Goal: Task Accomplishment & Management: Manage account settings

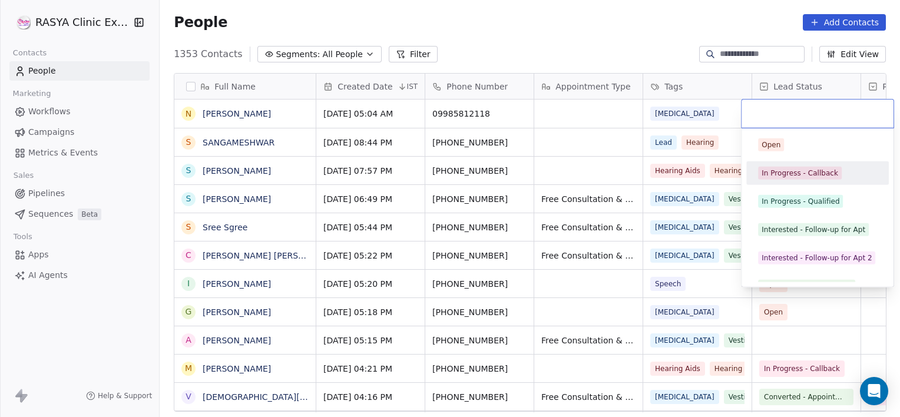
click at [816, 171] on div "In Progress - Callback" at bounding box center [800, 173] width 77 height 11
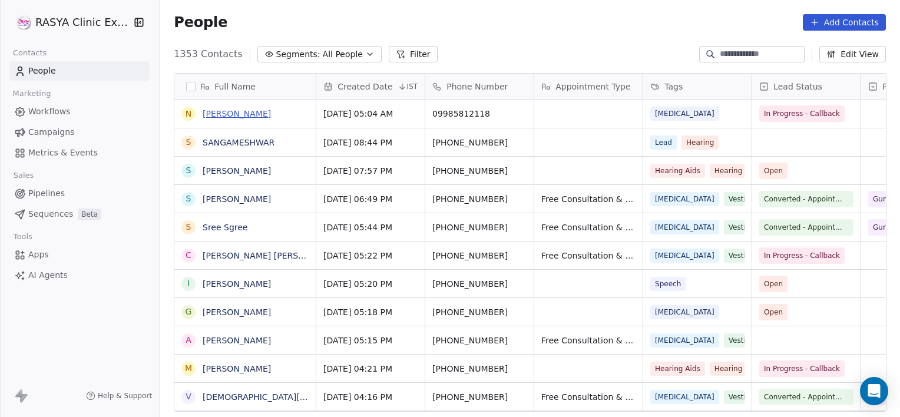
click at [226, 113] on link "[PERSON_NAME]" at bounding box center [237, 113] width 68 height 9
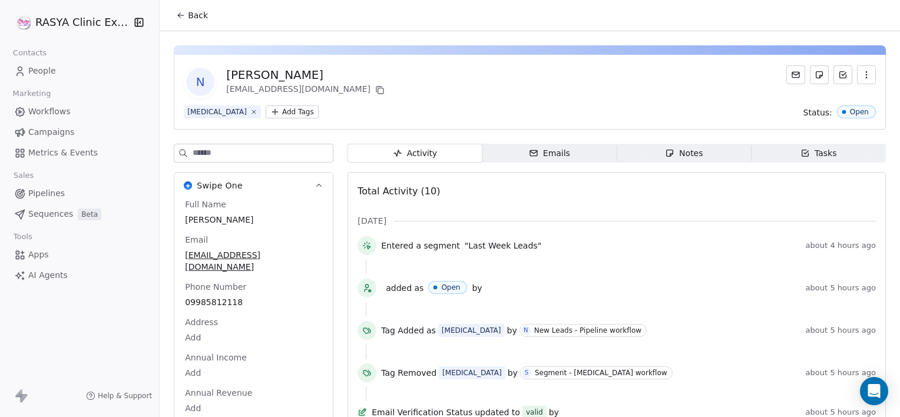
click at [643, 153] on span "Notes Notes" at bounding box center [684, 153] width 134 height 19
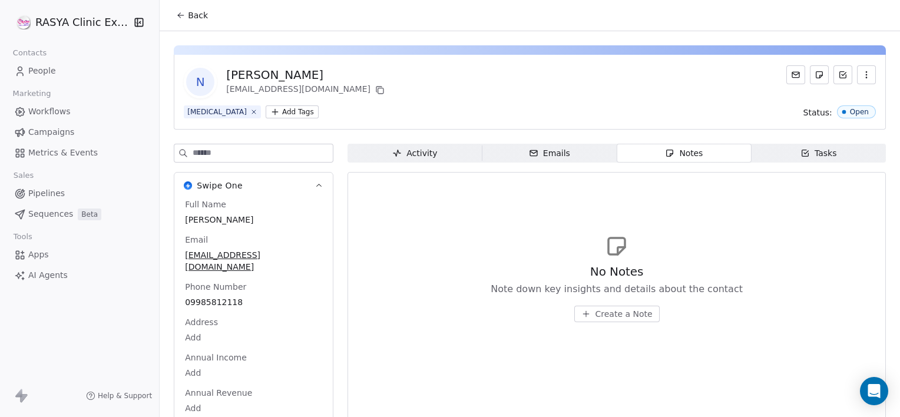
click at [590, 318] on button "Create a Note" at bounding box center [616, 314] width 85 height 16
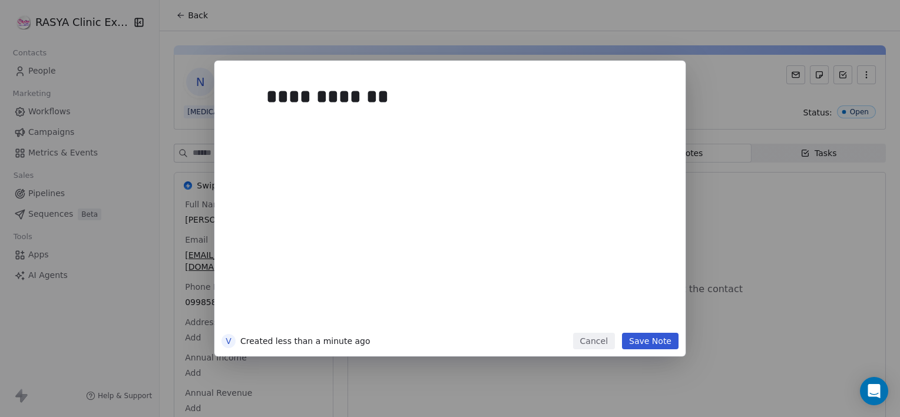
click at [652, 344] on button "Save Note" at bounding box center [650, 341] width 57 height 16
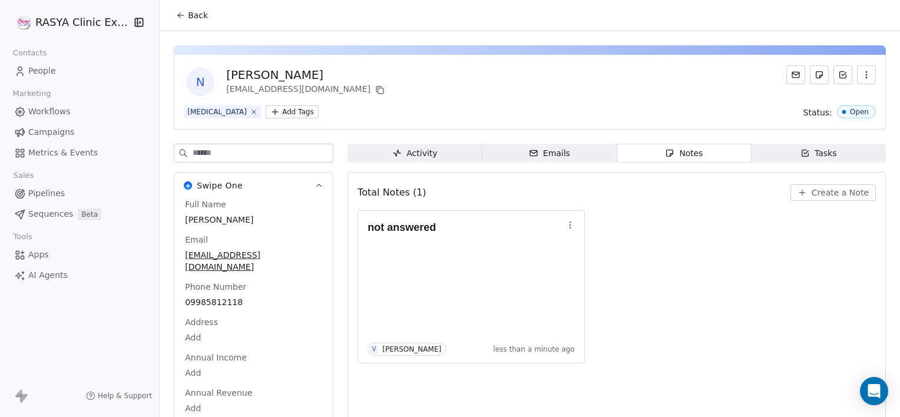
click at [191, 21] on span "Back" at bounding box center [198, 15] width 20 height 12
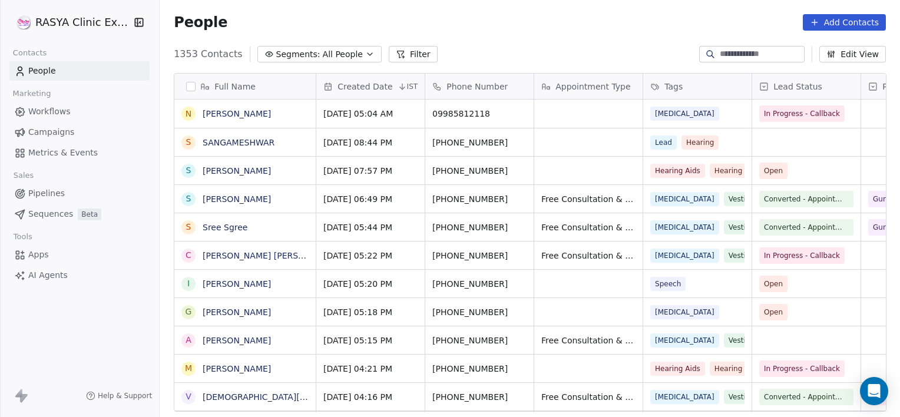
scroll to position [358, 732]
click at [724, 57] on input at bounding box center [761, 54] width 82 height 12
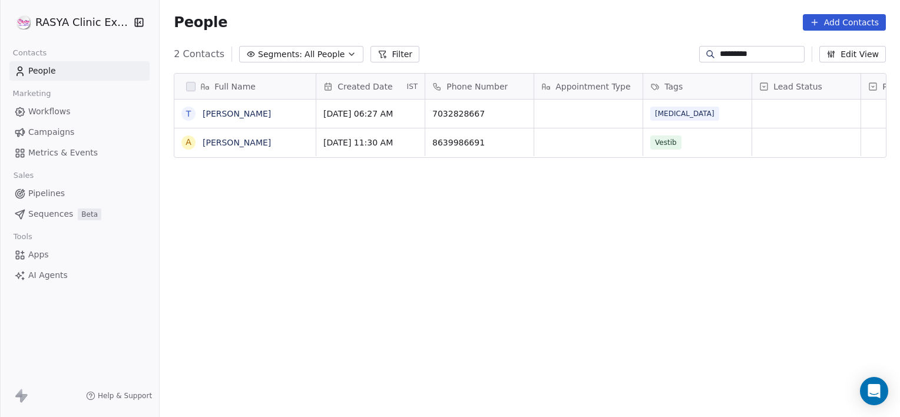
type input "*********"
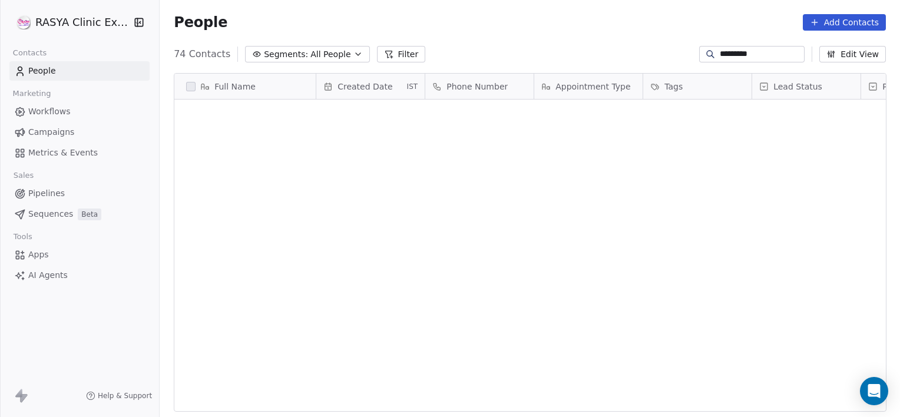
scroll to position [368, 0]
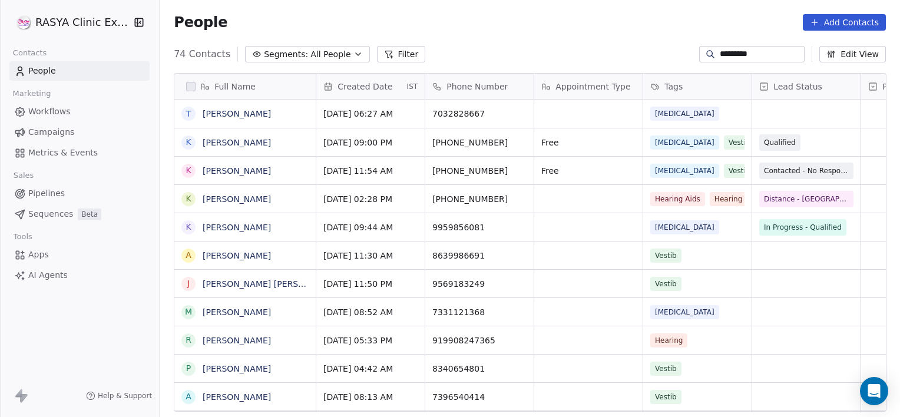
click at [754, 55] on input "*********" at bounding box center [761, 54] width 82 height 12
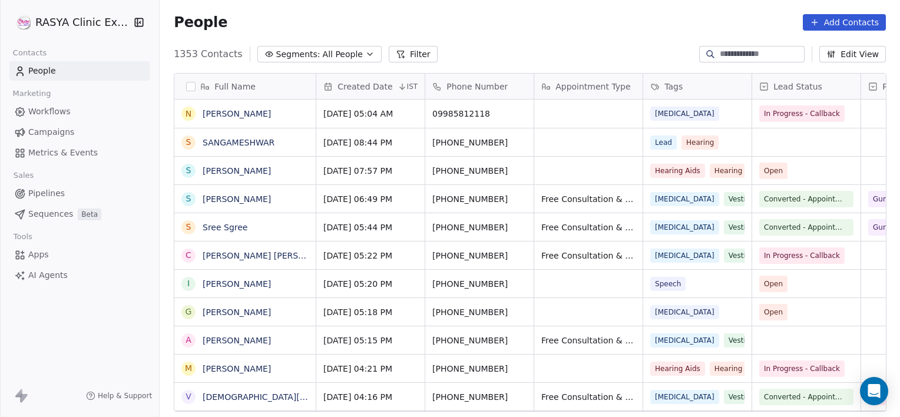
click at [839, 21] on button "Add Contacts" at bounding box center [844, 22] width 83 height 16
click at [831, 53] on span "Create new contact" at bounding box center [850, 48] width 81 height 12
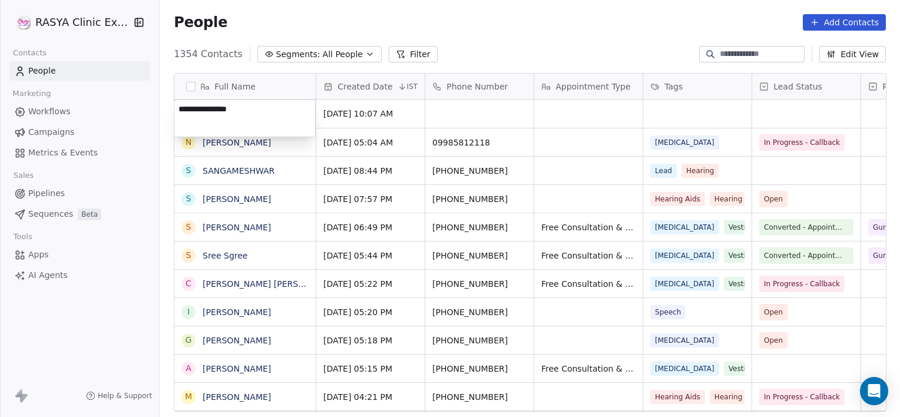
type textarea "**********"
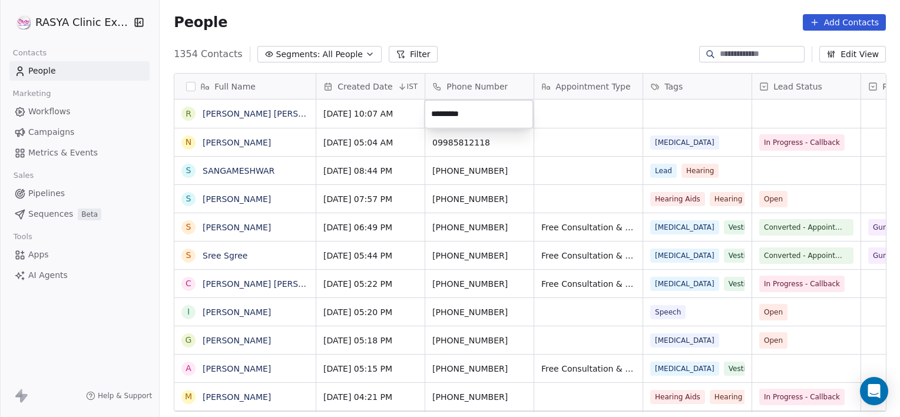
type input "**********"
click at [604, 104] on html "[PERSON_NAME] Clinic External Contacts People Marketing Workflows Campaigns Met…" at bounding box center [450, 208] width 900 height 417
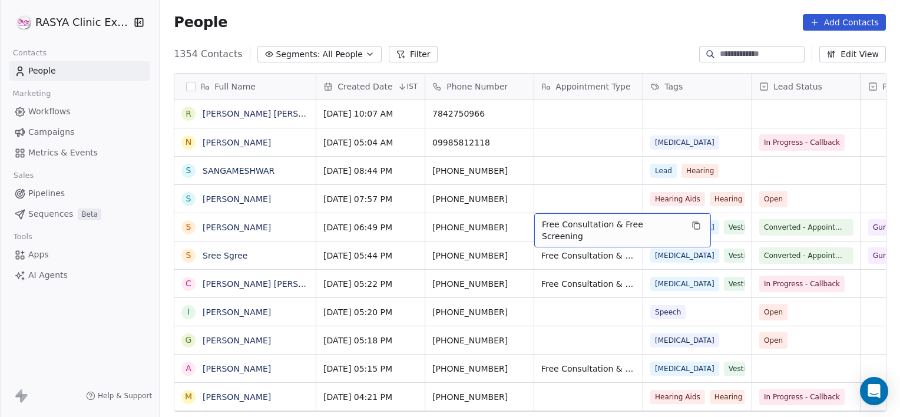
click at [687, 233] on div "Free Consultation & Free Screening" at bounding box center [622, 230] width 177 height 34
click at [692, 222] on icon "grid" at bounding box center [696, 225] width 9 height 9
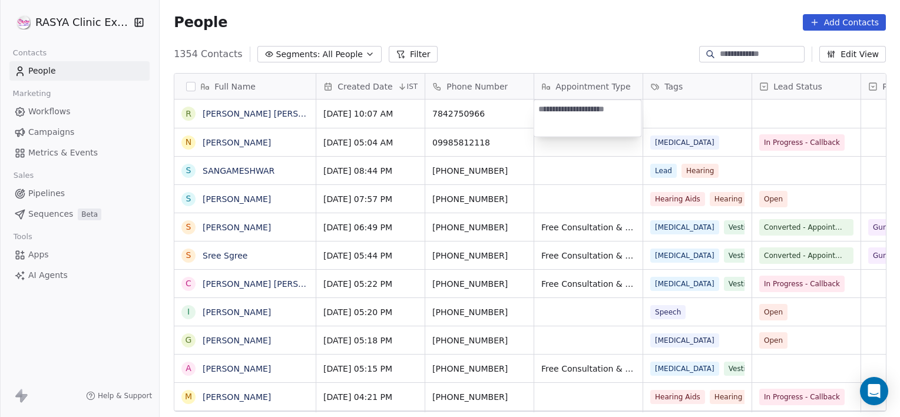
type textarea "**********"
click at [688, 127] on html "[PERSON_NAME] Clinic External Contacts People Marketing Workflows Campaigns Met…" at bounding box center [450, 208] width 900 height 417
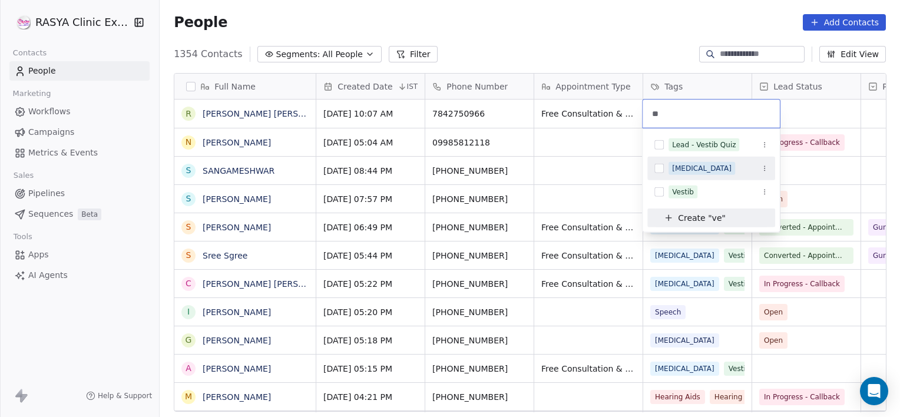
type input "**"
click at [691, 171] on div "[MEDICAL_DATA]" at bounding box center [701, 168] width 59 height 11
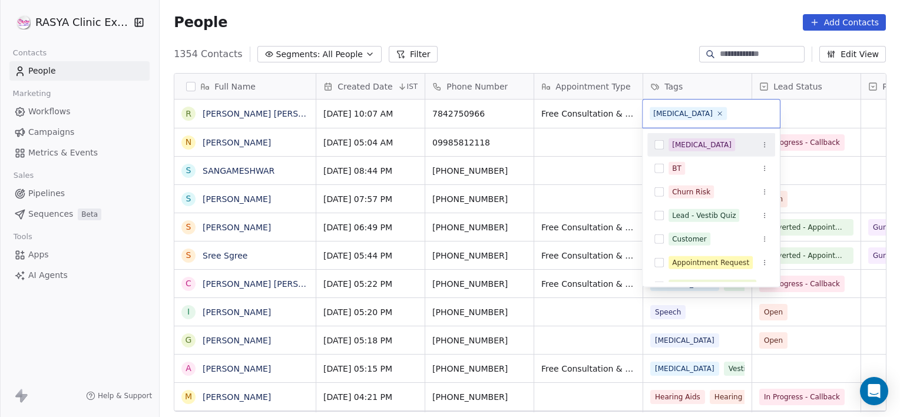
click at [832, 106] on html "[PERSON_NAME] Clinic External Contacts People Marketing Workflows Campaigns Met…" at bounding box center [450, 208] width 900 height 417
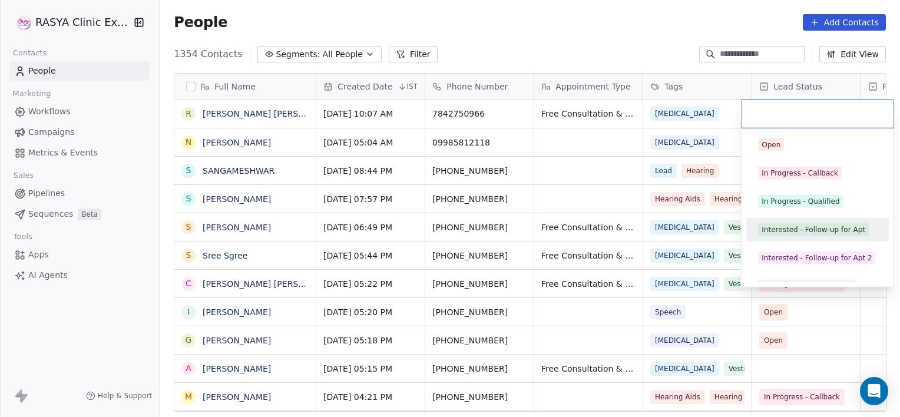
scroll to position [16, 0]
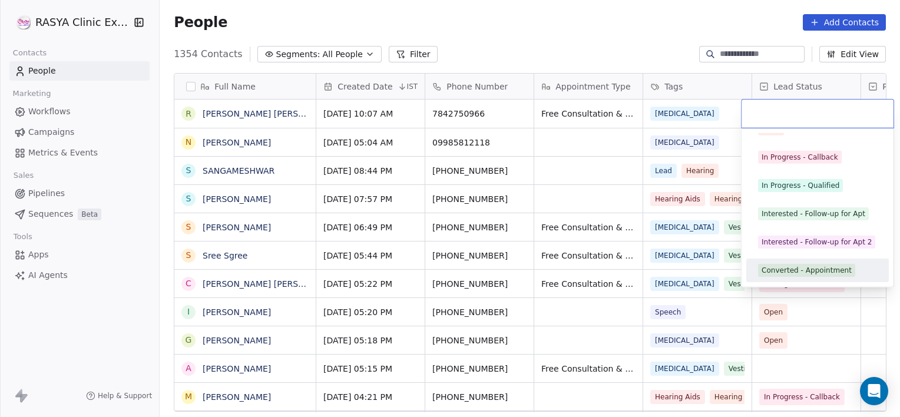
click at [782, 274] on div "Converted - Appointment" at bounding box center [807, 270] width 90 height 11
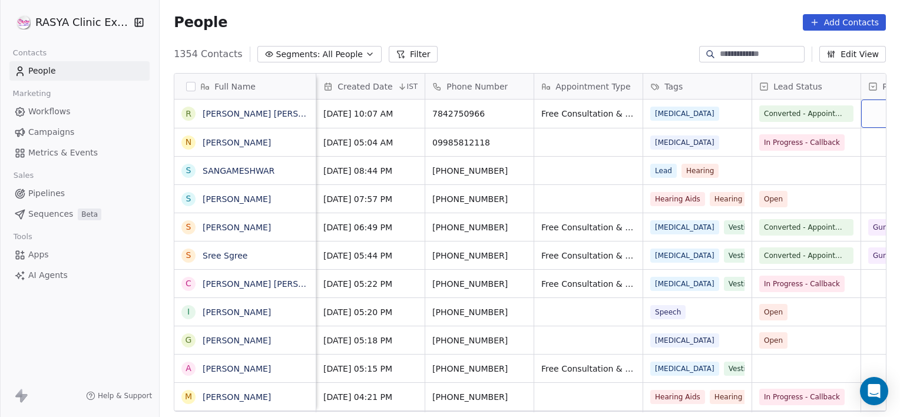
scroll to position [0, 93]
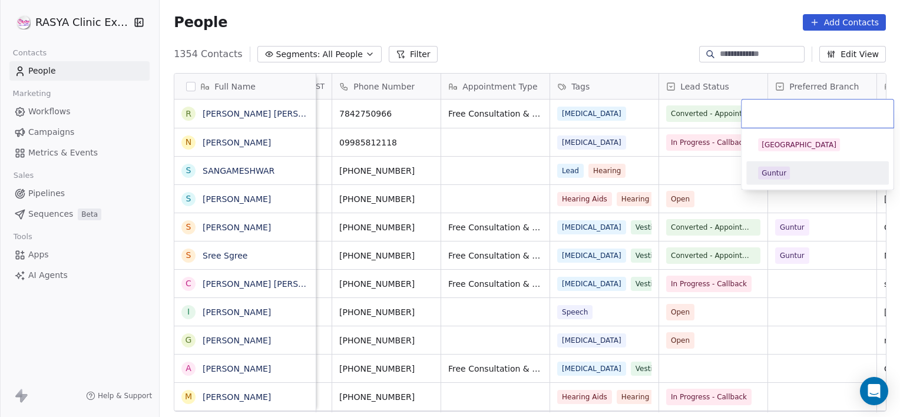
click at [774, 177] on div "Guntur" at bounding box center [774, 173] width 25 height 11
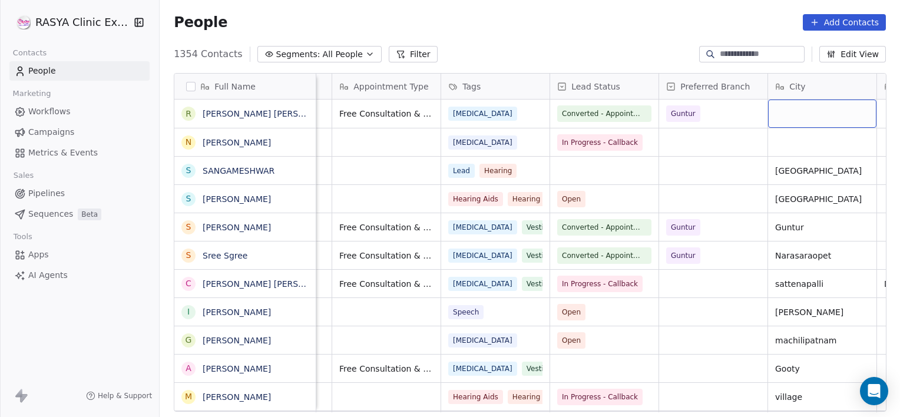
scroll to position [0, 311]
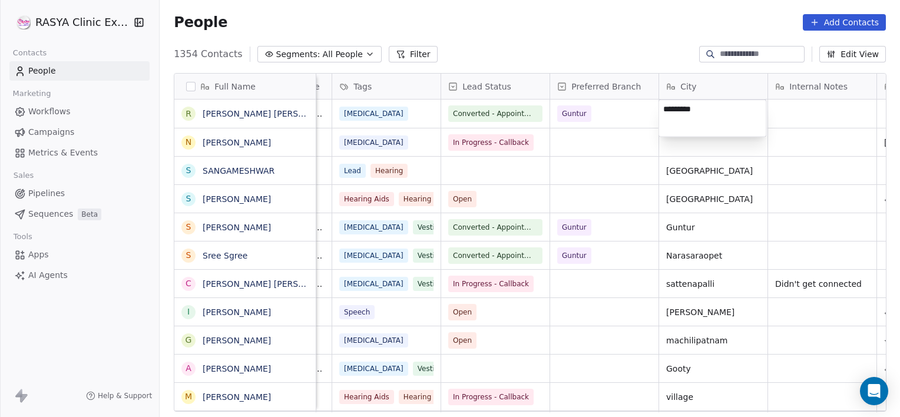
type textarea "**********"
click at [786, 111] on html "[PERSON_NAME] Clinic External Contacts People Marketing Workflows Campaigns Met…" at bounding box center [450, 208] width 900 height 417
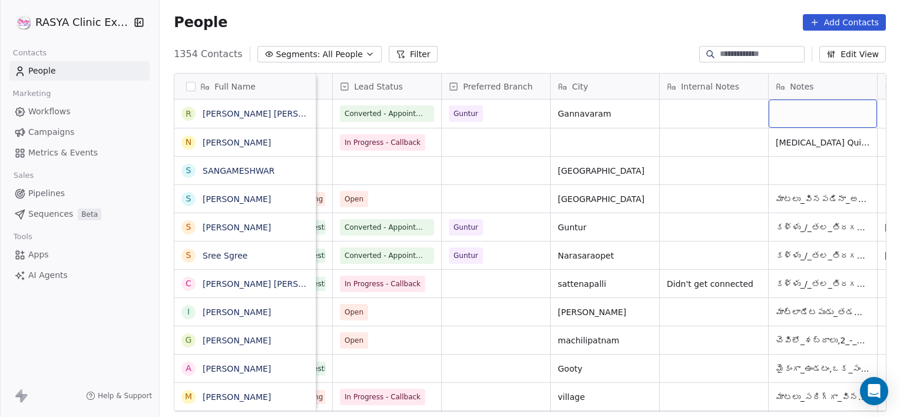
scroll to position [0, 529]
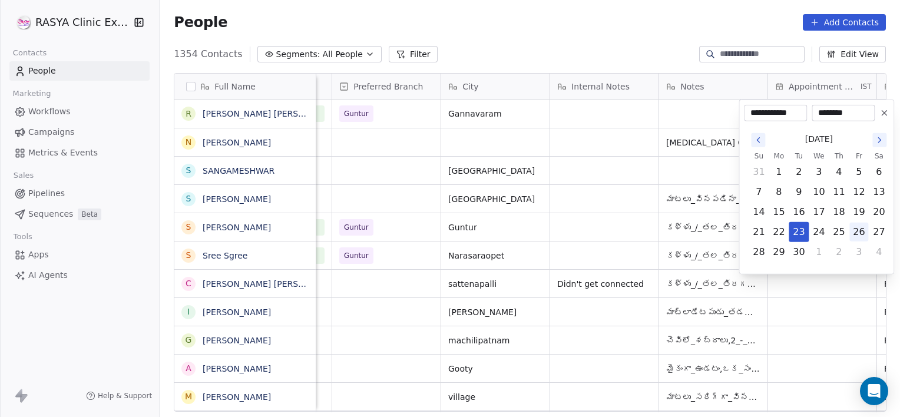
click at [859, 232] on button "26" at bounding box center [858, 232] width 19 height 19
type input "**********"
click at [539, 183] on html "[PERSON_NAME] Clinic External Contacts People Marketing Workflows Campaigns Met…" at bounding box center [450, 208] width 900 height 417
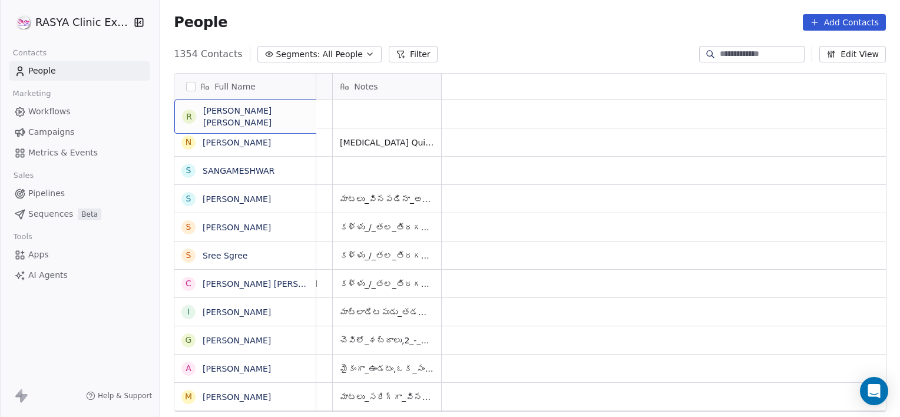
scroll to position [0, 0]
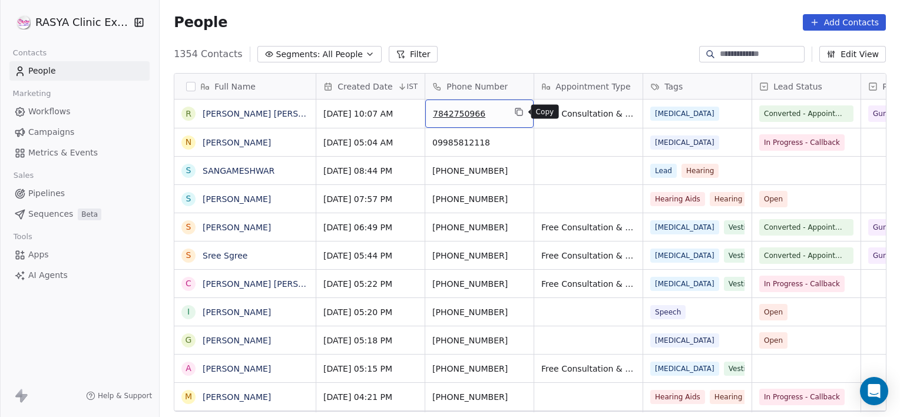
click at [518, 111] on icon "grid" at bounding box center [518, 111] width 9 height 9
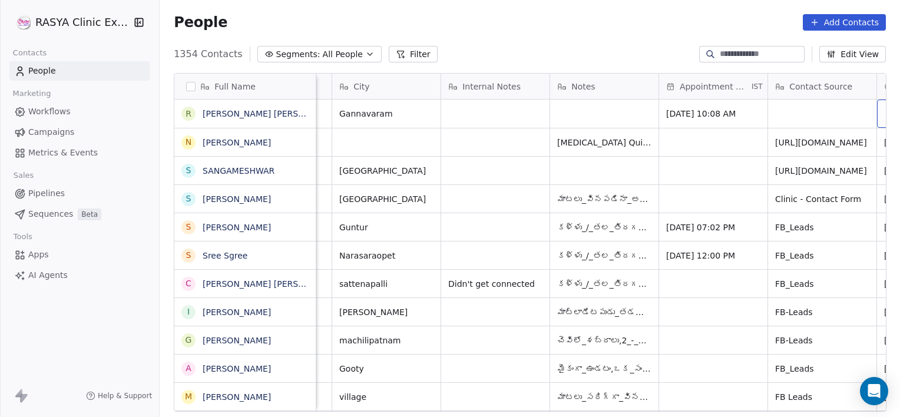
scroll to position [0, 747]
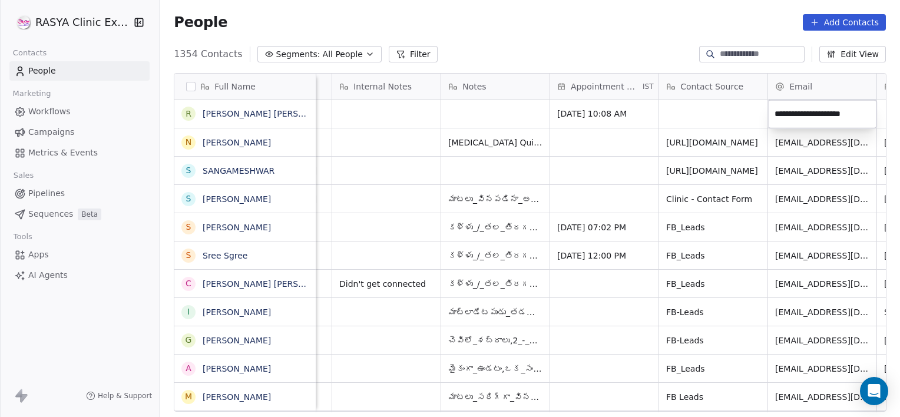
type input "**********"
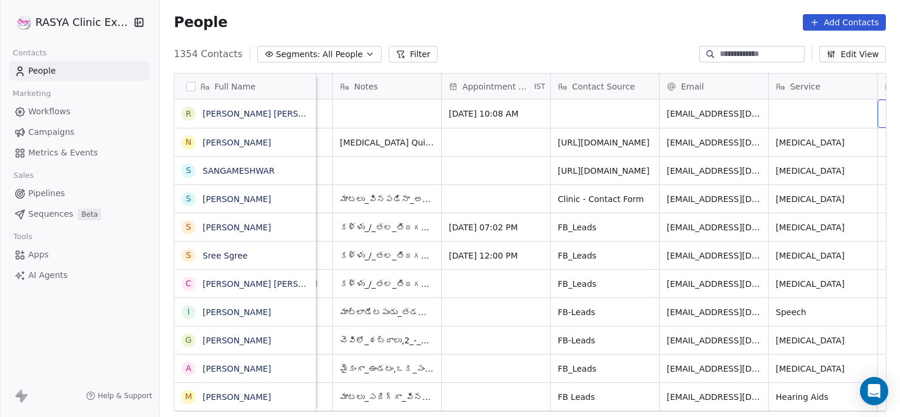
scroll to position [0, 965]
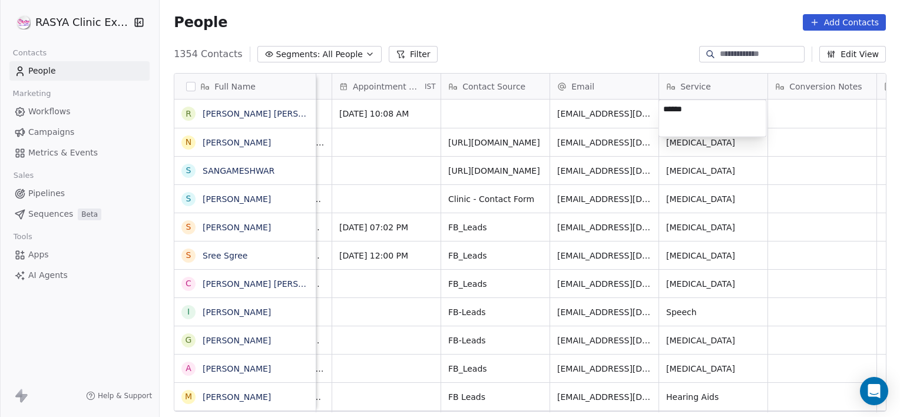
type textarea "*******"
click at [783, 121] on html "[PERSON_NAME] Clinic External Contacts People Marketing Workflows Campaigns Met…" at bounding box center [450, 208] width 900 height 417
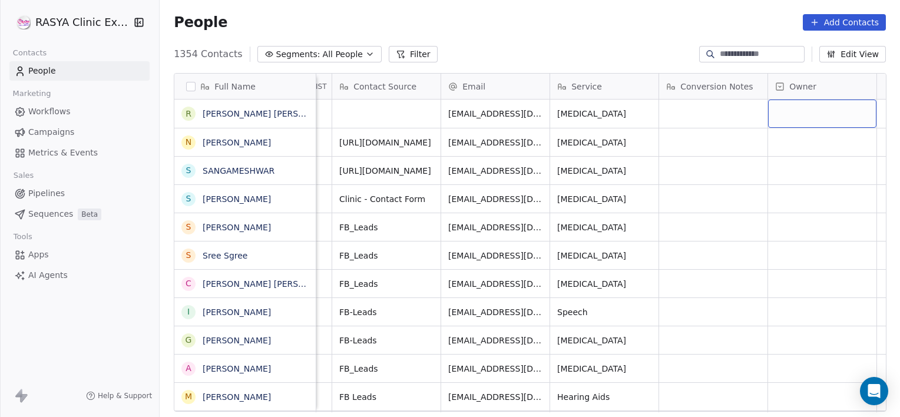
scroll to position [0, 1102]
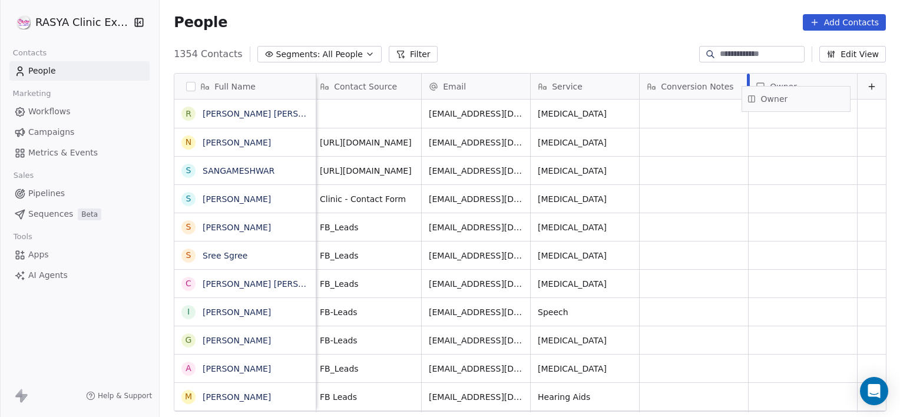
drag, startPoint x: 789, startPoint y: 92, endPoint x: 792, endPoint y: 105, distance: 12.7
click at [792, 105] on div "Full Name R [PERSON_NAME] [PERSON_NAME] N [PERSON_NAME] S SANGAMESHWAR S [PERSO…" at bounding box center [530, 243] width 712 height 339
click at [792, 105] on div "grid" at bounding box center [803, 114] width 108 height 28
click at [586, 154] on html "[PERSON_NAME] Clinic External Contacts People Marketing Workflows Campaigns Met…" at bounding box center [450, 208] width 900 height 417
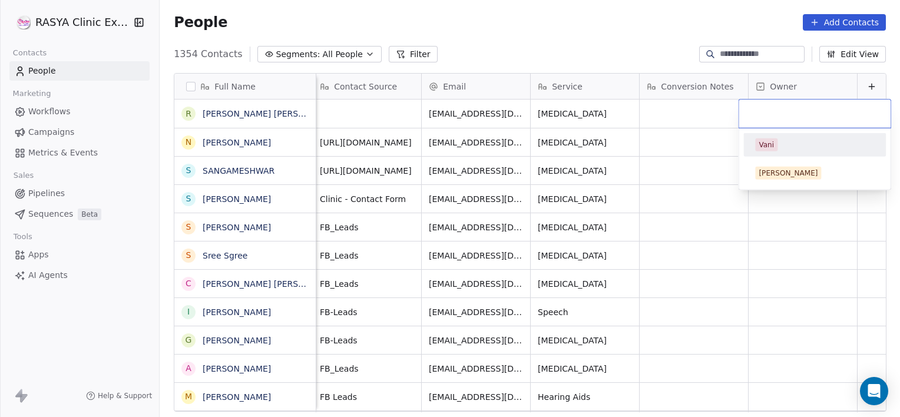
click at [768, 145] on div "Vani" at bounding box center [766, 145] width 15 height 11
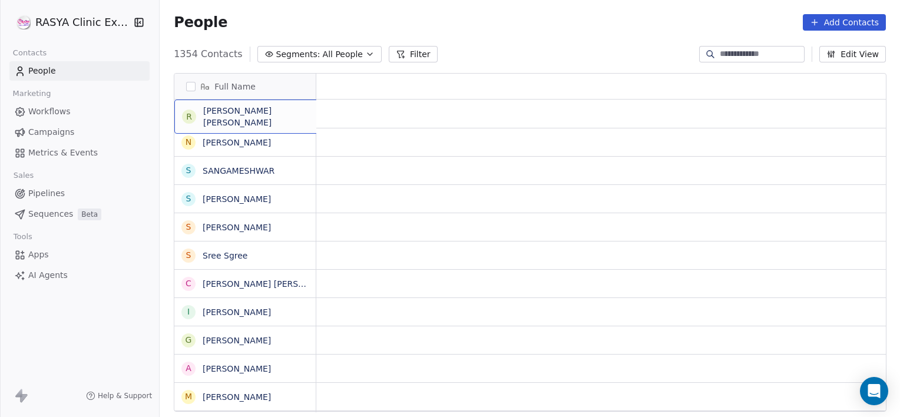
scroll to position [0, 0]
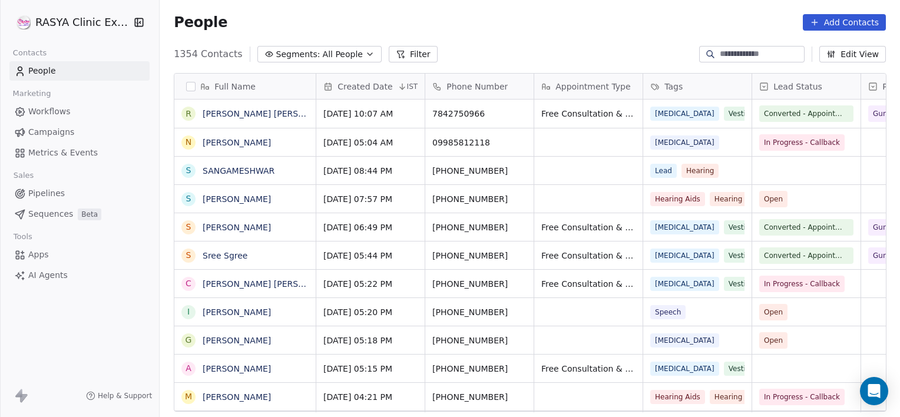
click at [771, 54] on input at bounding box center [761, 54] width 82 height 12
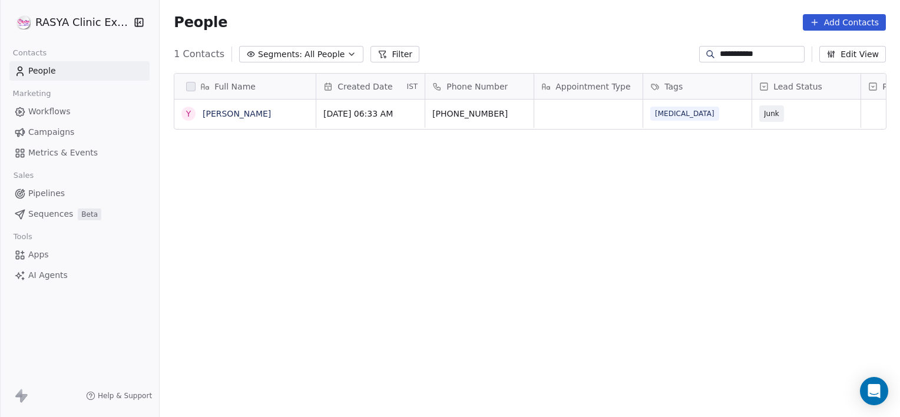
scroll to position [358, 732]
click at [584, 191] on div "Full Name Y Yesu [PERSON_NAME] Created Date IST Phone Number Appointment Type T…" at bounding box center [530, 247] width 740 height 367
click at [728, 54] on input "**********" at bounding box center [761, 54] width 82 height 12
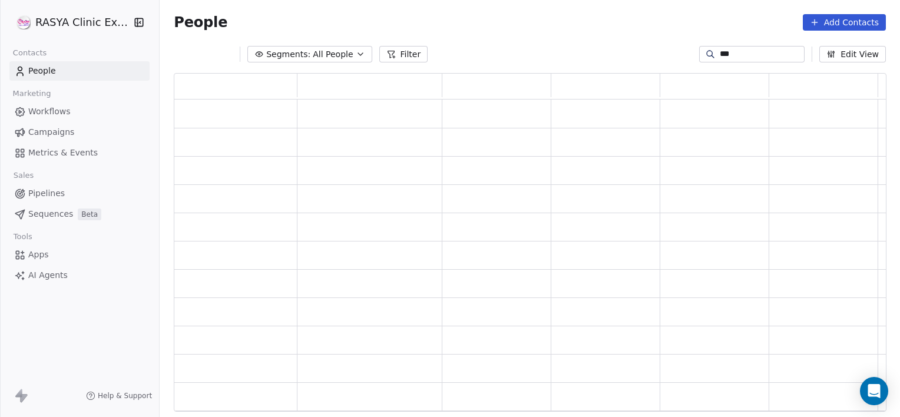
scroll to position [330, 703]
type input "*"
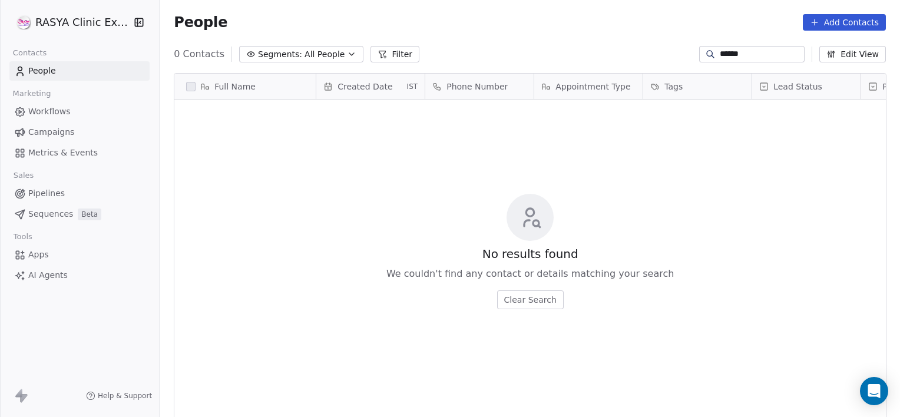
scroll to position [358, 732]
click at [720, 56] on input "******" at bounding box center [761, 54] width 82 height 12
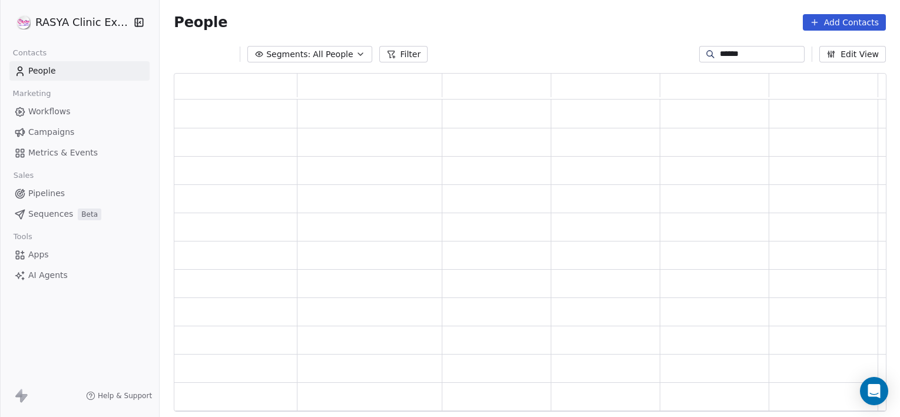
scroll to position [330, 703]
type input "******"
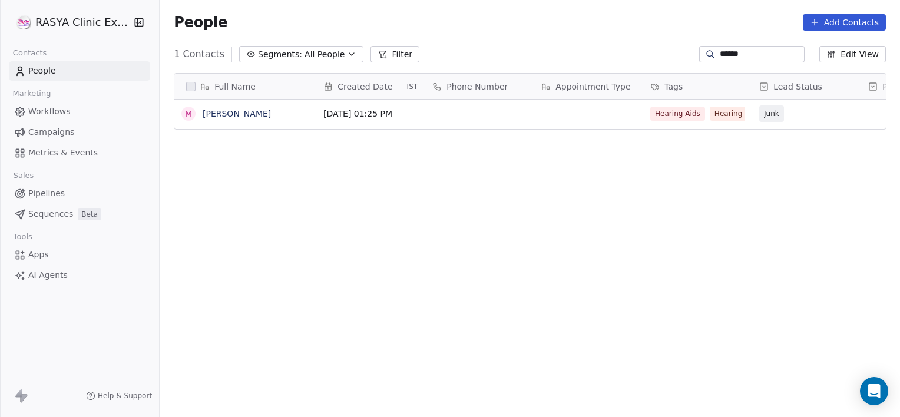
scroll to position [358, 732]
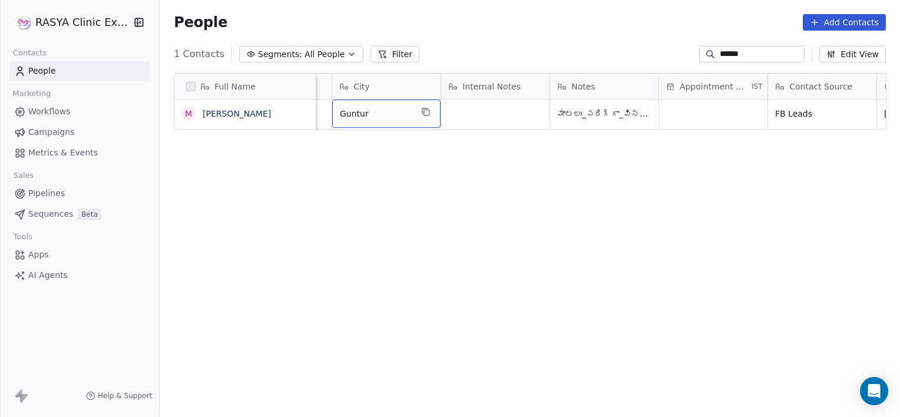
scroll to position [0, 0]
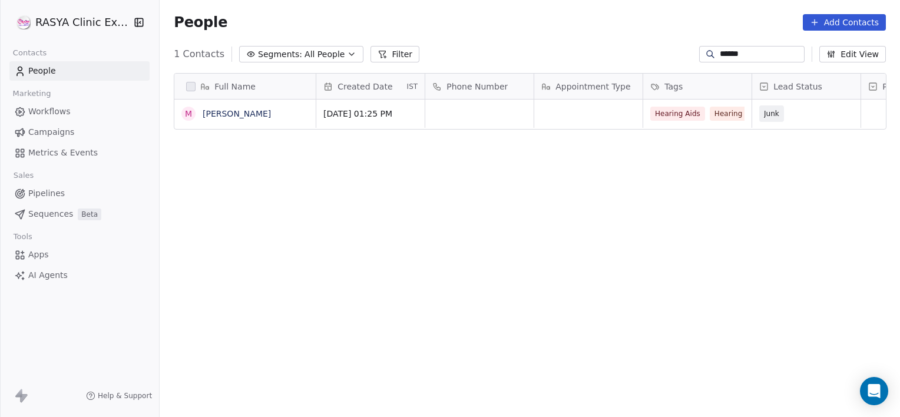
click at [226, 113] on link "[PERSON_NAME]" at bounding box center [237, 113] width 68 height 9
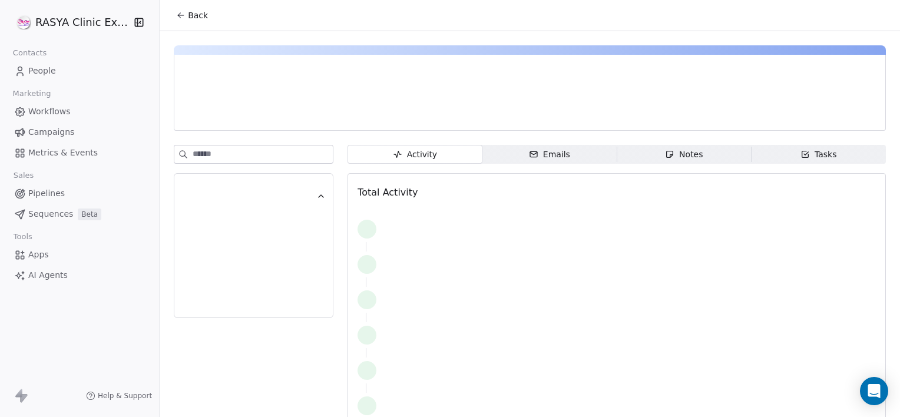
click at [722, 156] on span "Notes Notes" at bounding box center [684, 154] width 134 height 19
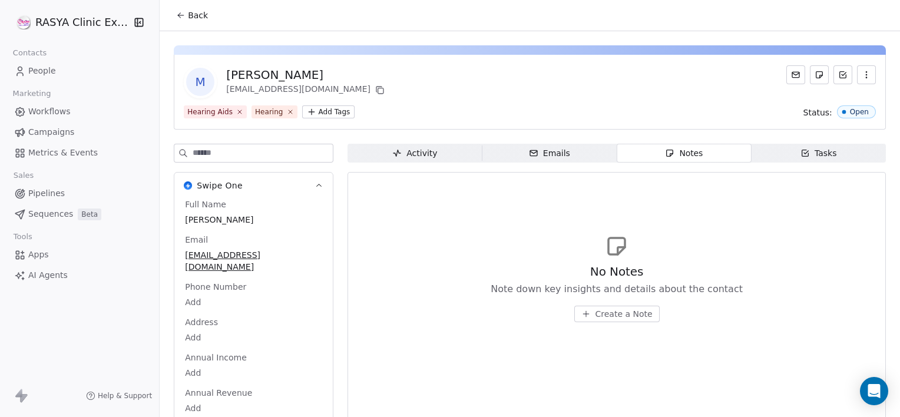
click at [603, 315] on span "Create a Note" at bounding box center [624, 314] width 57 height 12
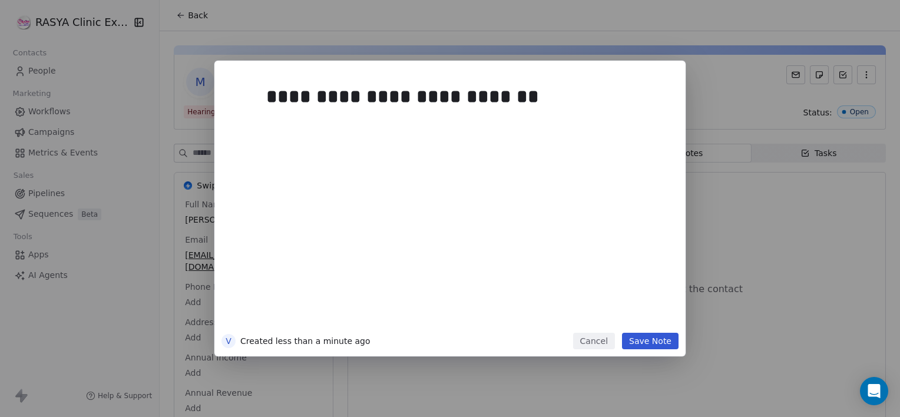
click at [643, 339] on button "Save Note" at bounding box center [650, 341] width 57 height 16
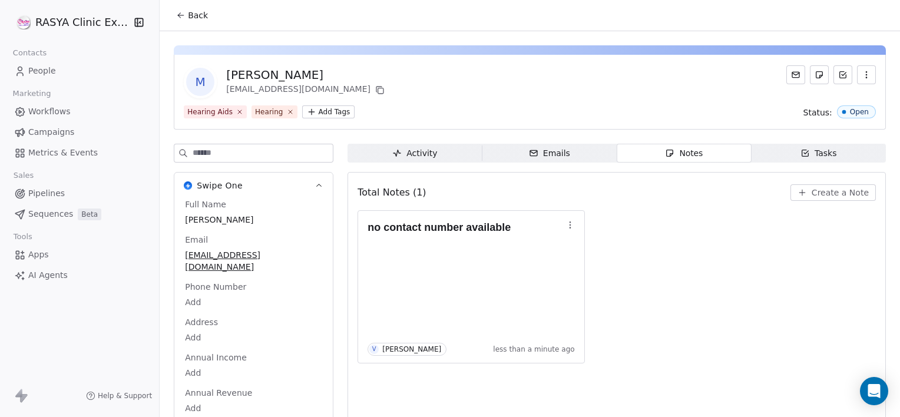
click at [197, 11] on span "Back" at bounding box center [198, 15] width 20 height 12
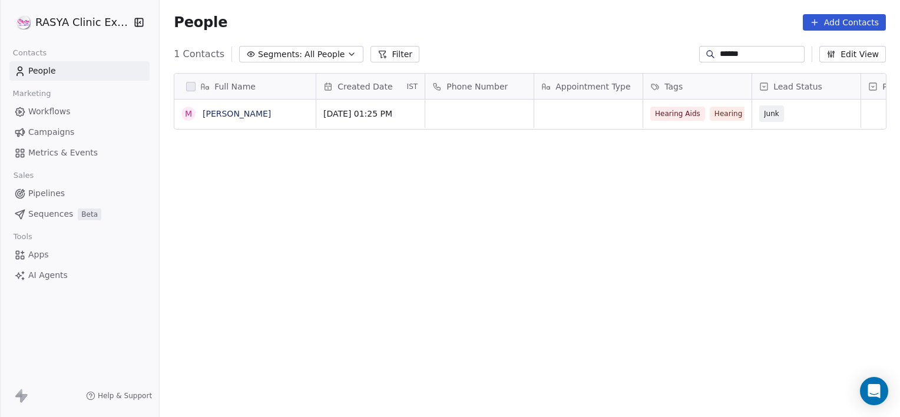
scroll to position [358, 732]
click at [197, 11] on div "People Add Contacts" at bounding box center [530, 22] width 740 height 45
click at [751, 57] on input "******" at bounding box center [761, 54] width 82 height 12
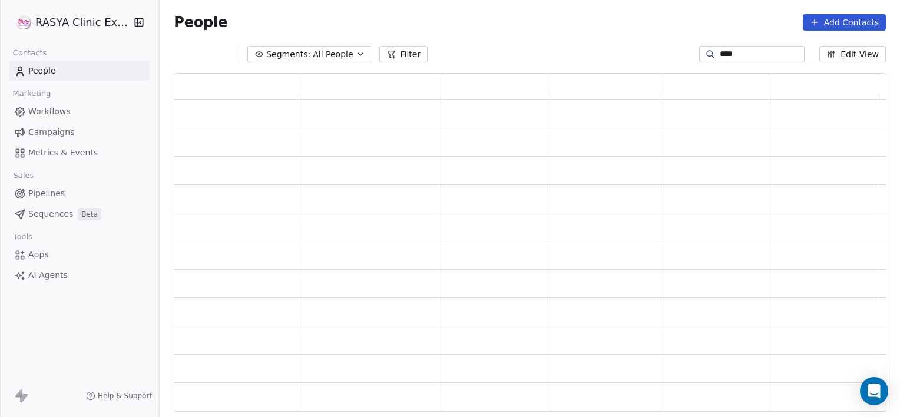
scroll to position [330, 703]
type input "*"
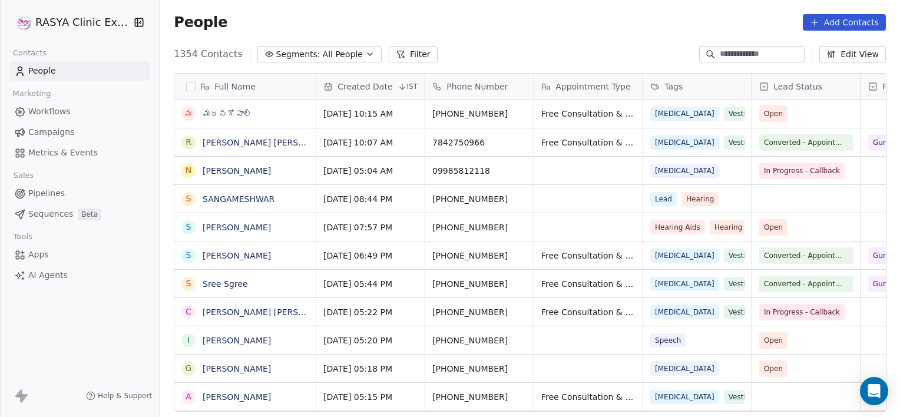
scroll to position [358, 732]
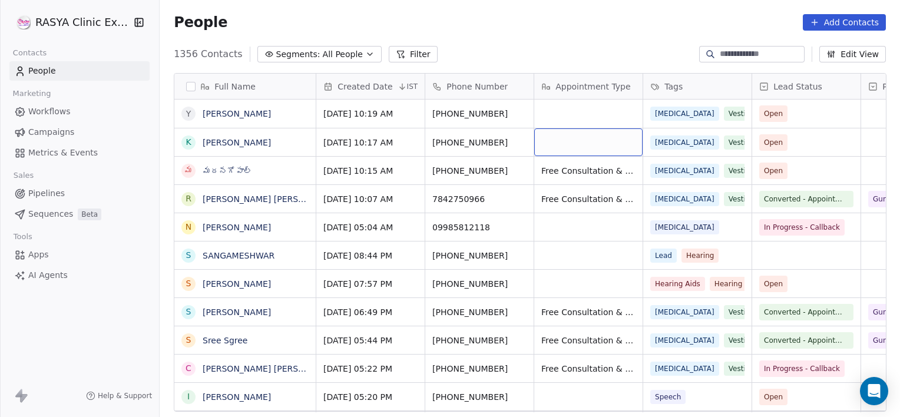
drag, startPoint x: 595, startPoint y: 143, endPoint x: 730, endPoint y: 186, distance: 142.1
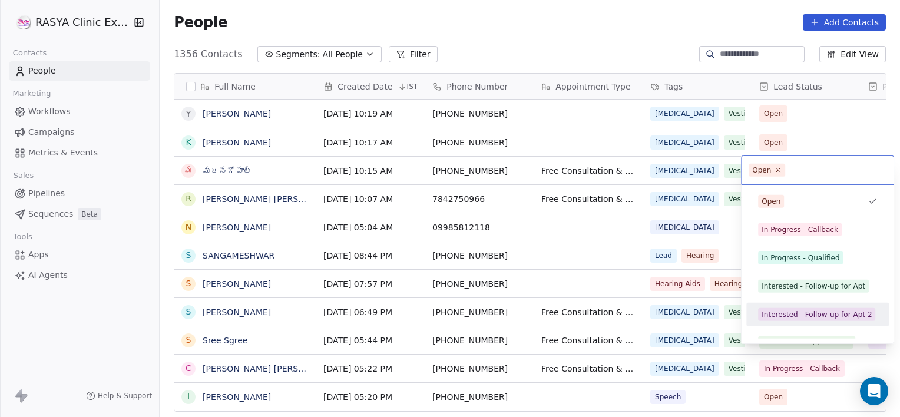
scroll to position [16, 0]
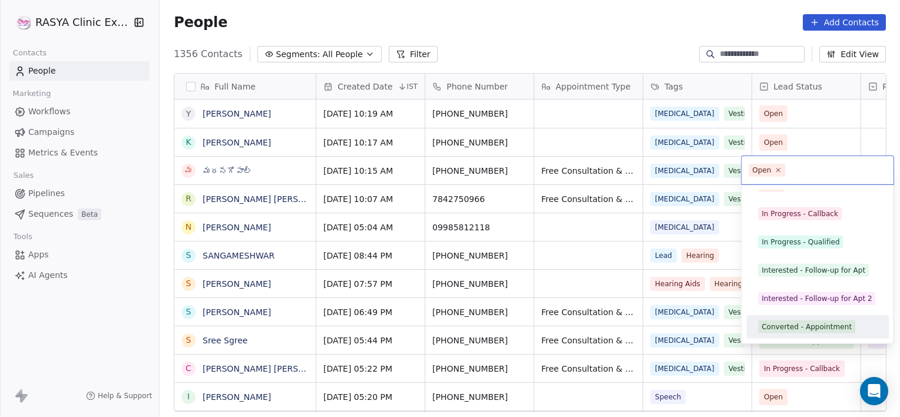
click at [801, 339] on div "Open In Progress - Callback In Progress - Qualified Interested - Follow-up for …" at bounding box center [818, 264] width 152 height 158
click at [796, 335] on div "Converted - Appointment" at bounding box center [817, 327] width 133 height 19
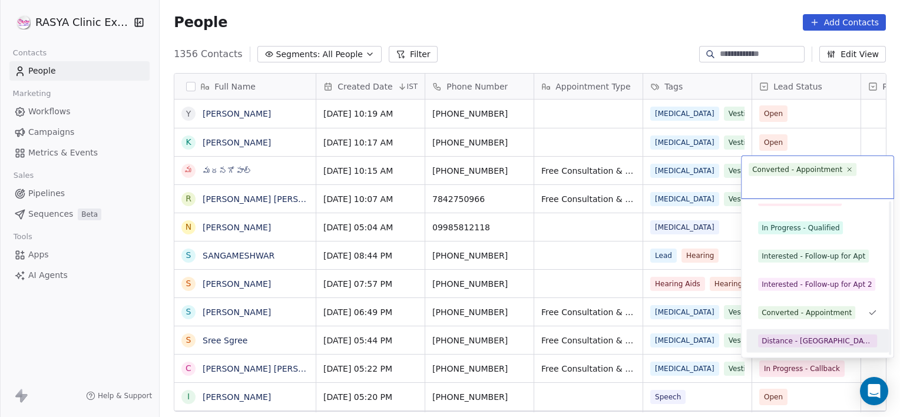
scroll to position [72, 0]
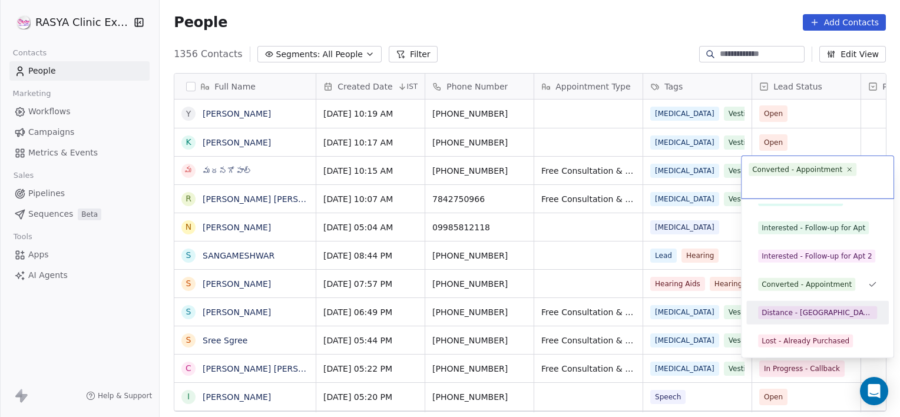
click at [795, 321] on div "Distance - [GEOGRAPHIC_DATA]" at bounding box center [817, 312] width 133 height 19
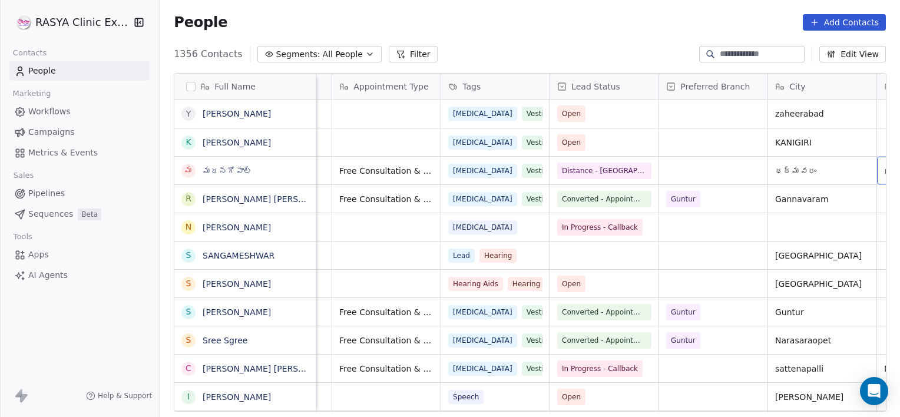
scroll to position [0, 311]
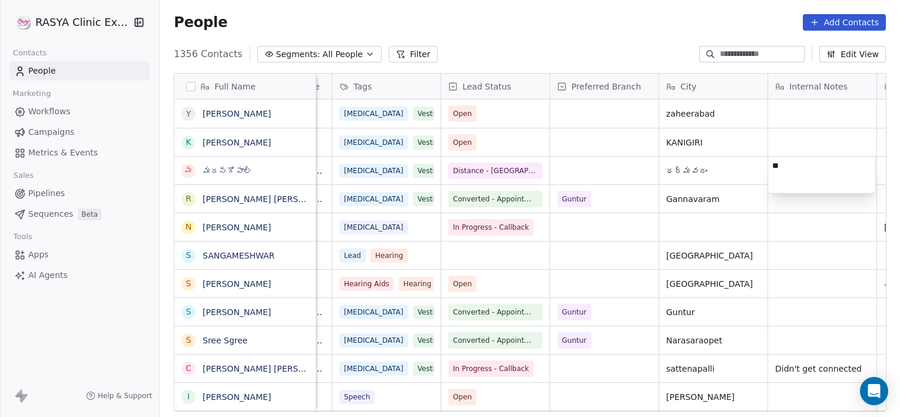
type textarea "*"
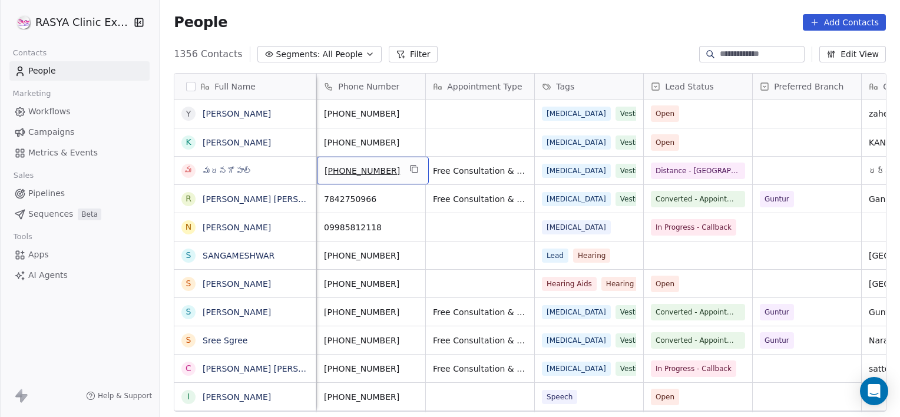
scroll to position [0, 0]
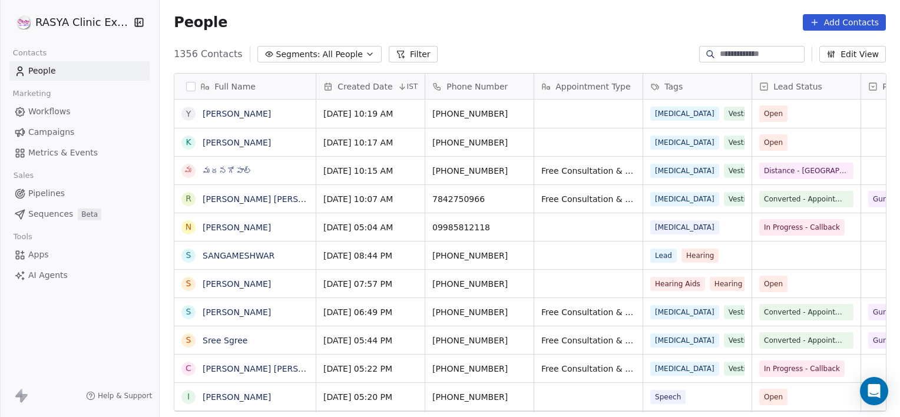
click at [225, 170] on link "మదనగోపాల్" at bounding box center [227, 170] width 49 height 9
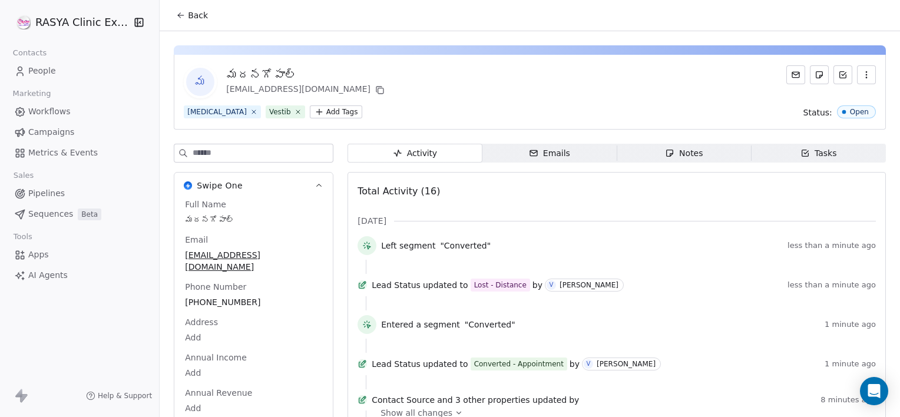
click at [673, 158] on div "Notes" at bounding box center [684, 153] width 38 height 12
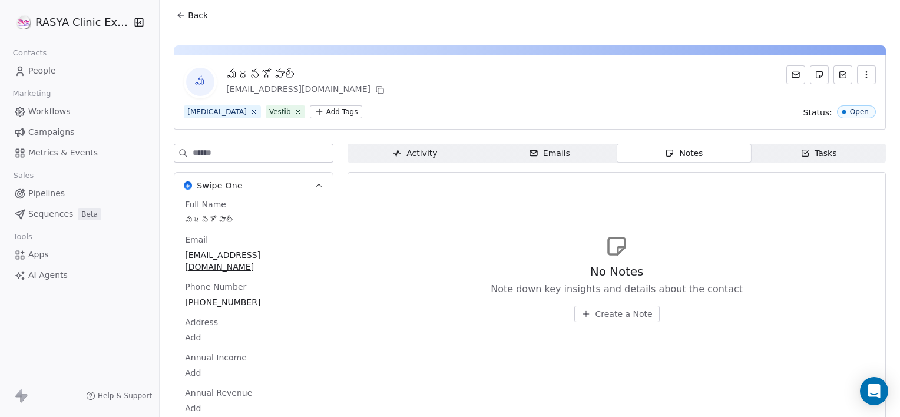
click at [631, 313] on span "Create a Note" at bounding box center [624, 314] width 57 height 12
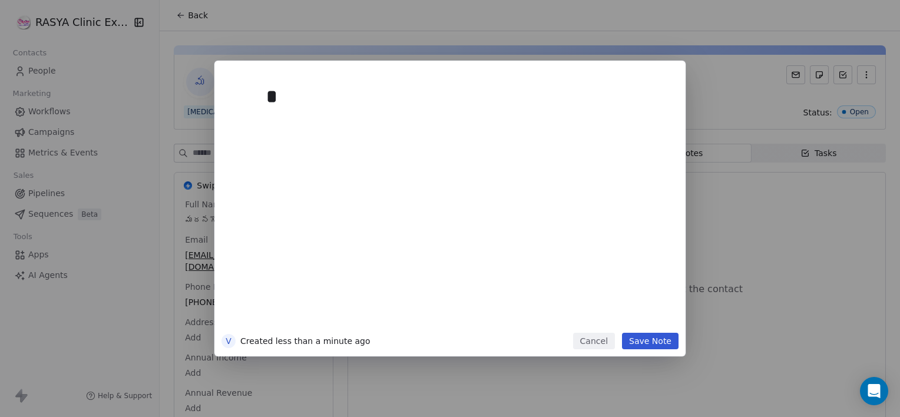
click at [631, 313] on div "*" at bounding box center [467, 203] width 403 height 251
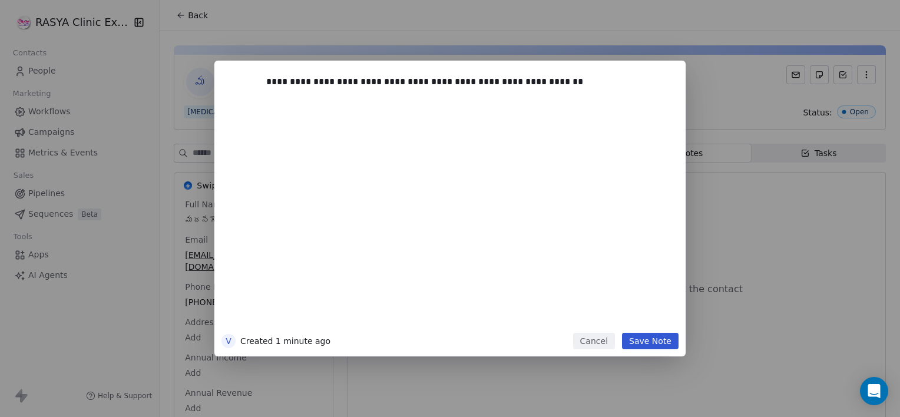
click at [648, 347] on button "Save Note" at bounding box center [650, 341] width 57 height 16
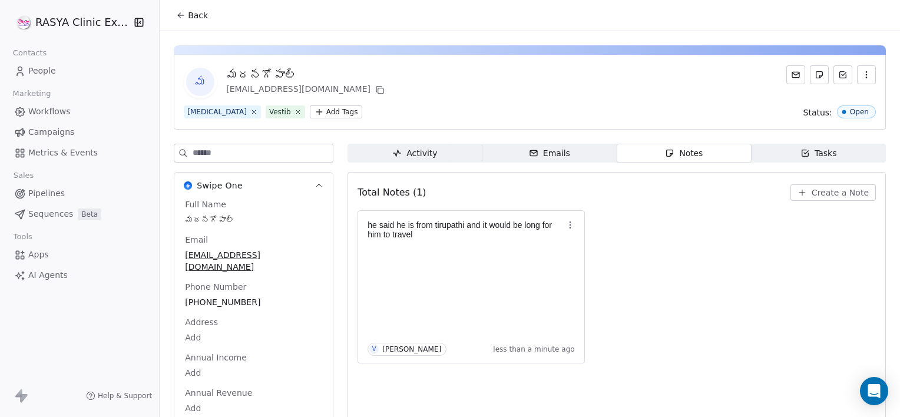
click at [212, 14] on div "Back" at bounding box center [530, 15] width 740 height 31
click at [189, 12] on span "Back" at bounding box center [198, 15] width 20 height 12
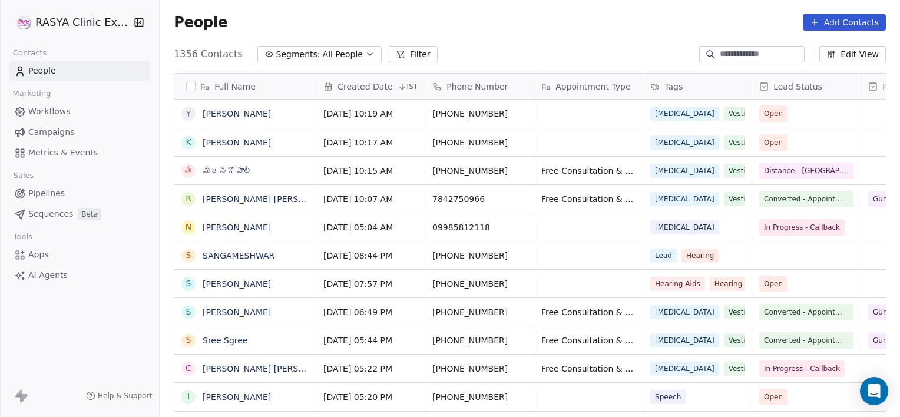
scroll to position [358, 732]
click at [819, 25] on icon at bounding box center [814, 22] width 9 height 9
click at [832, 55] on div "Create new contact" at bounding box center [843, 47] width 109 height 19
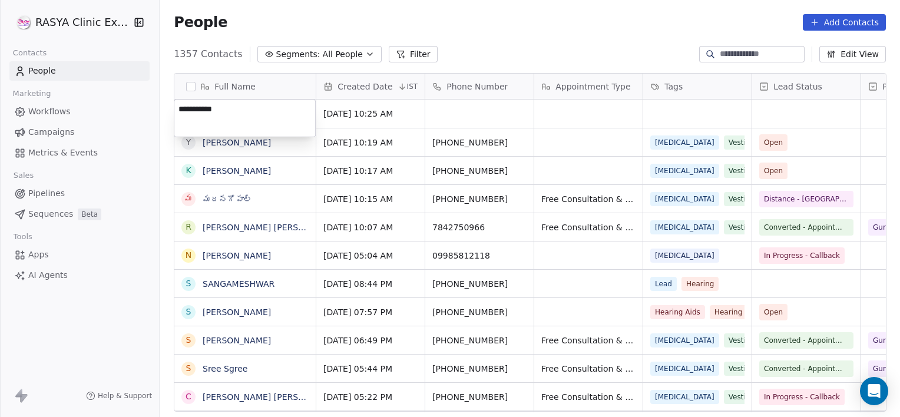
type textarea "**********"
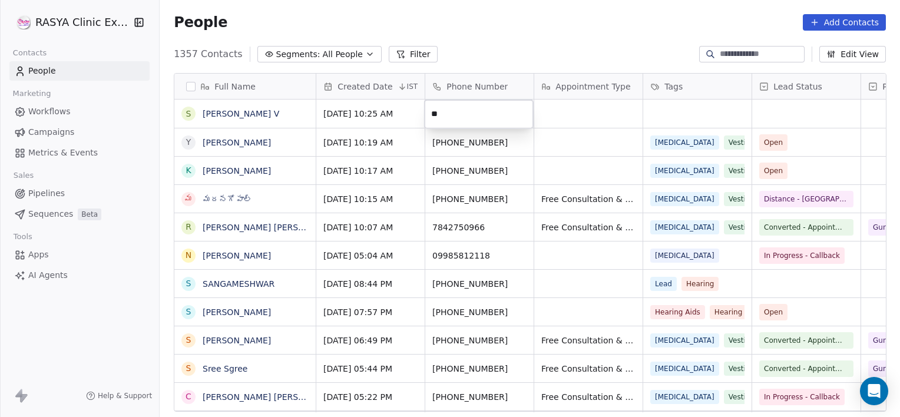
type input "*"
type input "**********"
click at [545, 114] on html "[PERSON_NAME] Clinic External Contacts People Marketing Workflows Campaigns Met…" at bounding box center [450, 208] width 900 height 417
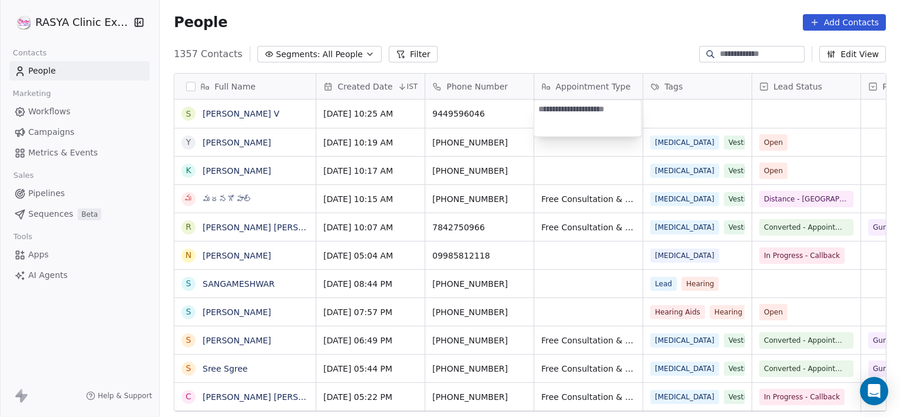
click at [575, 200] on html "[PERSON_NAME] Clinic External Contacts People Marketing Workflows Campaigns Met…" at bounding box center [450, 208] width 900 height 417
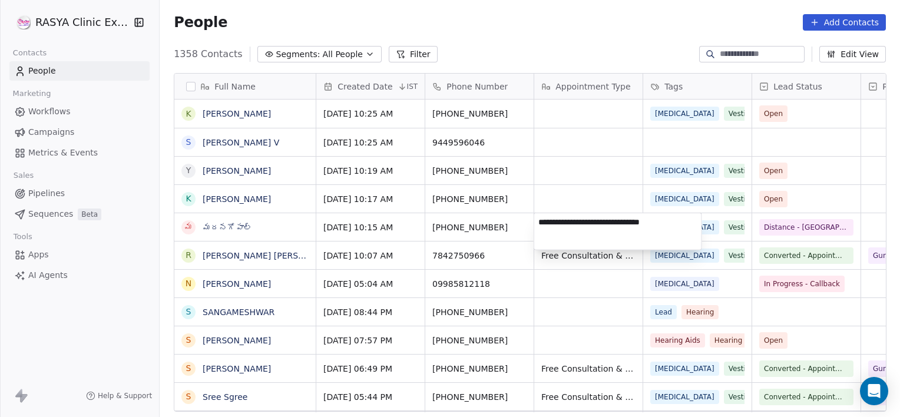
click at [593, 210] on html "[PERSON_NAME] Clinic External Contacts People Marketing Workflows Campaigns Met…" at bounding box center [450, 208] width 900 height 417
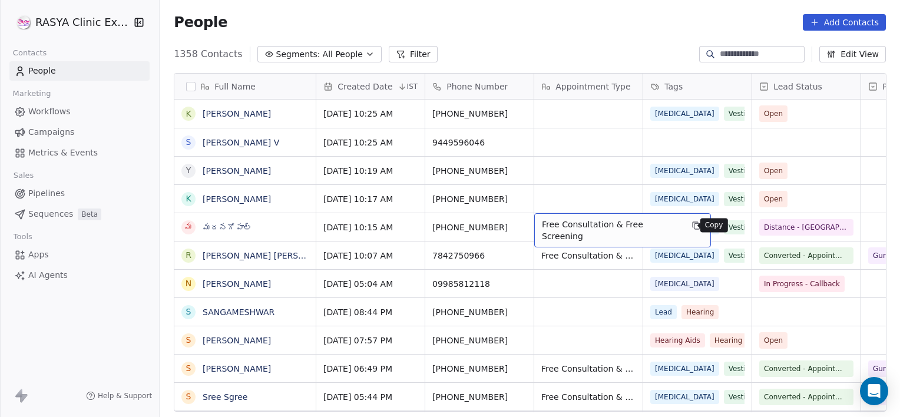
click at [692, 224] on icon "grid" at bounding box center [696, 225] width 9 height 9
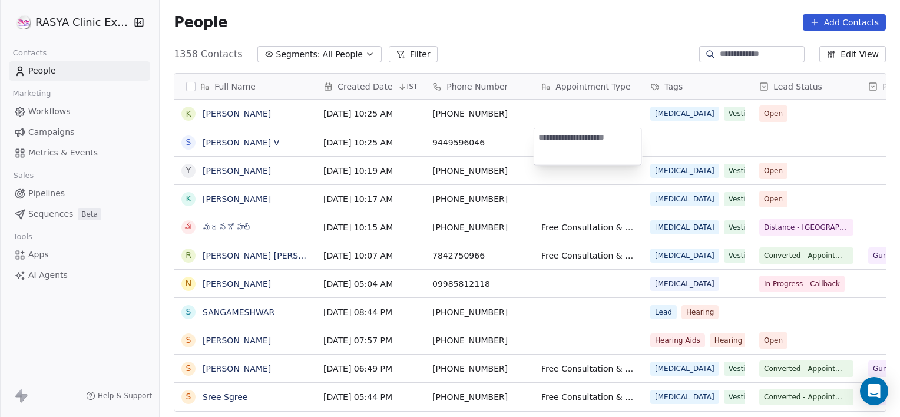
type textarea "**********"
click at [660, 145] on html "[PERSON_NAME] Clinic External Contacts People Marketing Workflows Campaigns Met…" at bounding box center [450, 208] width 900 height 417
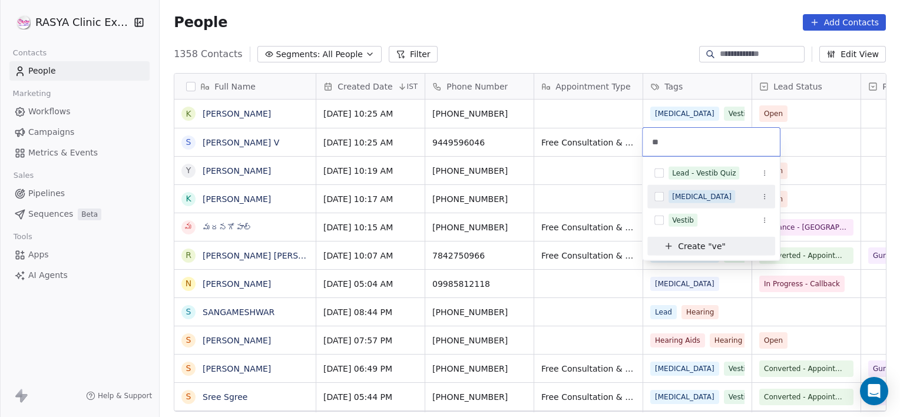
type input "**"
click at [679, 193] on div "[MEDICAL_DATA]" at bounding box center [701, 196] width 59 height 11
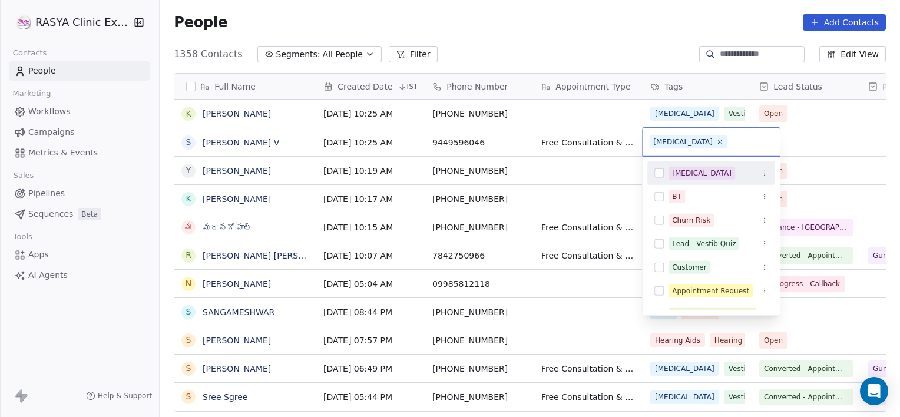
click at [820, 138] on html "[PERSON_NAME] Clinic External Contacts People Marketing Workflows Campaigns Met…" at bounding box center [450, 208] width 900 height 417
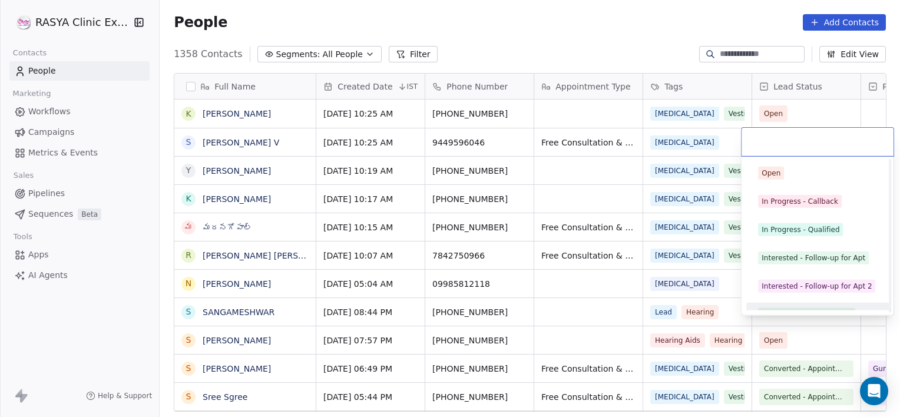
scroll to position [16, 0]
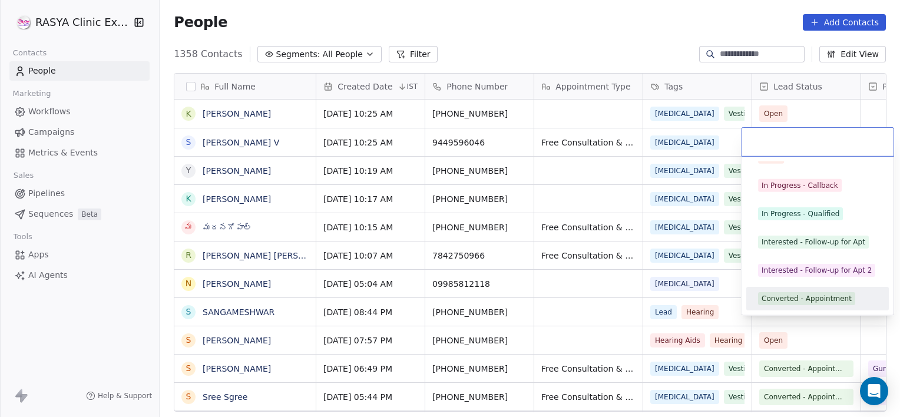
click at [789, 303] on span "Converted - Appointment" at bounding box center [806, 298] width 97 height 13
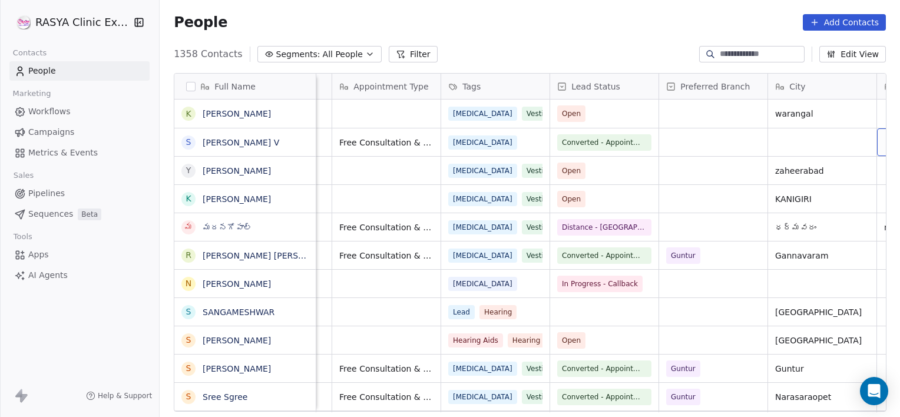
scroll to position [0, 311]
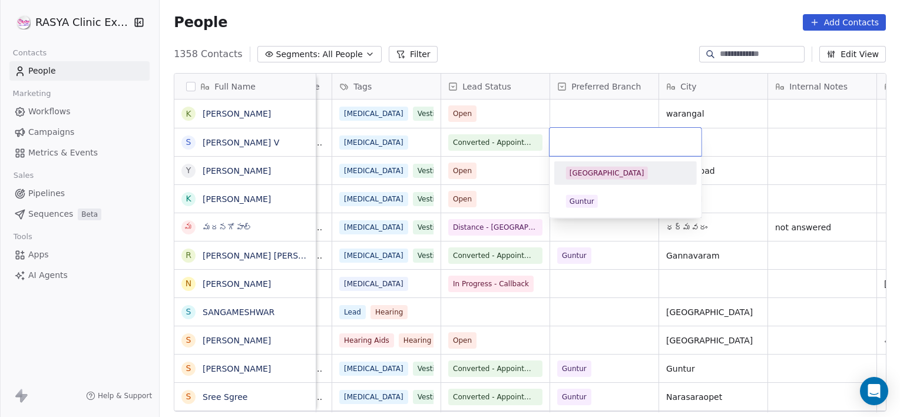
click at [580, 178] on span "[GEOGRAPHIC_DATA]" at bounding box center [607, 173] width 82 height 13
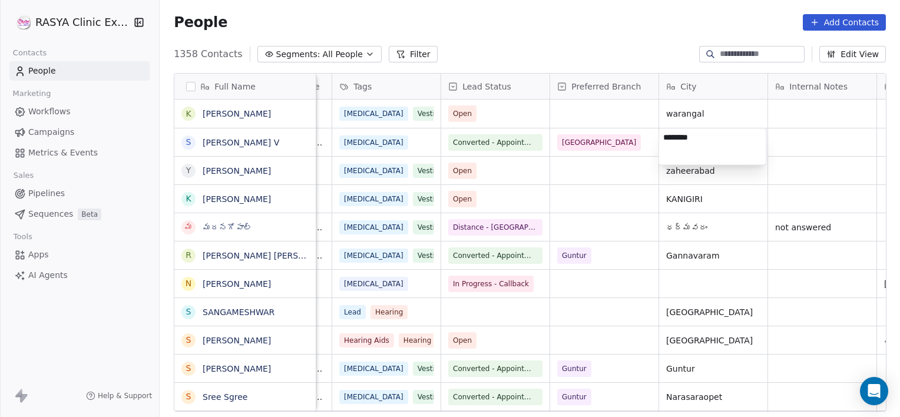
type textarea "*********"
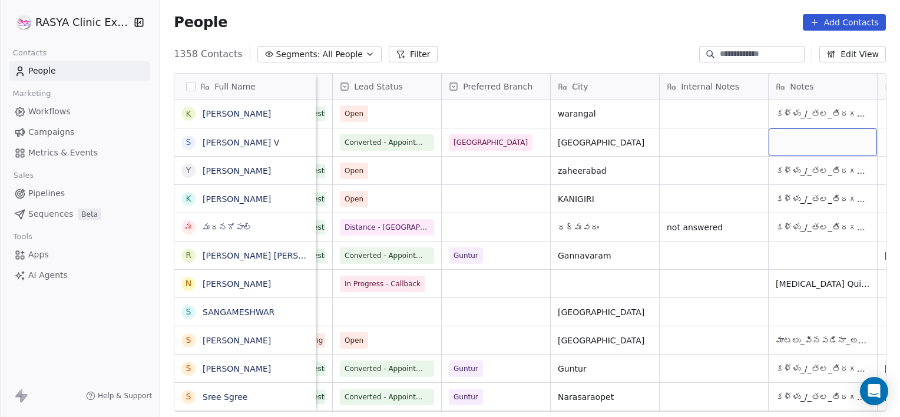
scroll to position [0, 529]
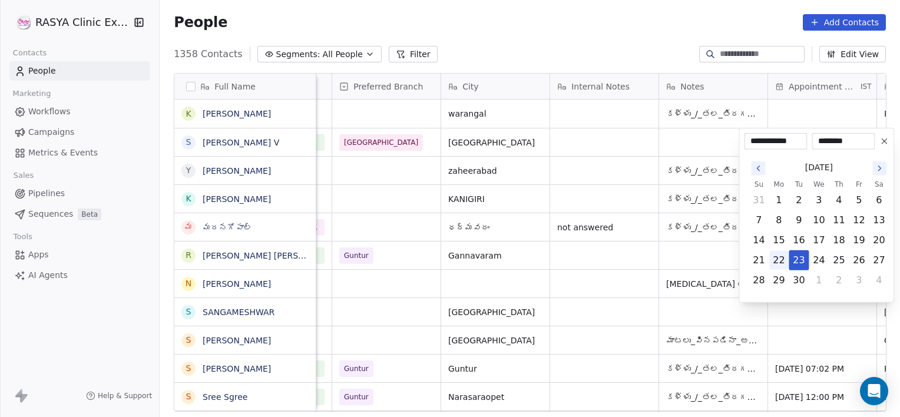
click at [783, 257] on button "22" at bounding box center [778, 260] width 19 height 19
type input "**********"
click at [677, 138] on html "[PERSON_NAME] Clinic External Contacts People Marketing Workflows Campaigns Met…" at bounding box center [450, 208] width 900 height 417
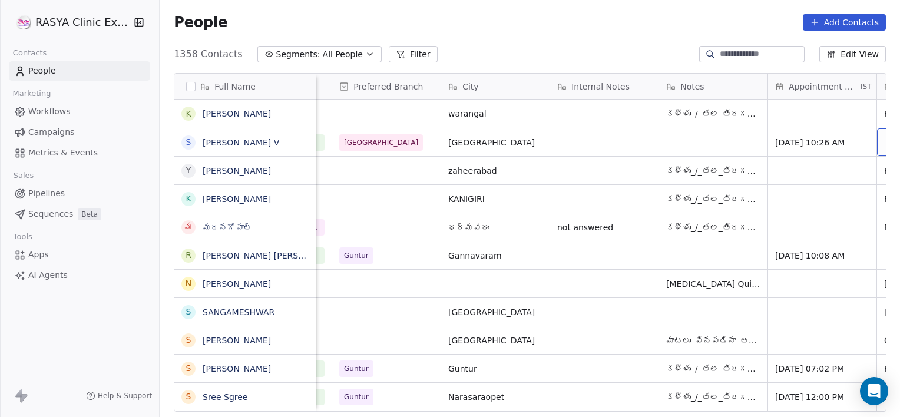
scroll to position [0, 747]
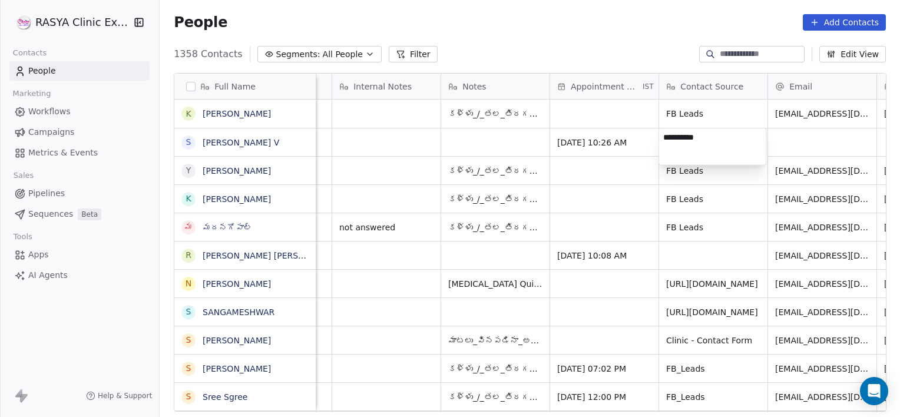
type textarea "**********"
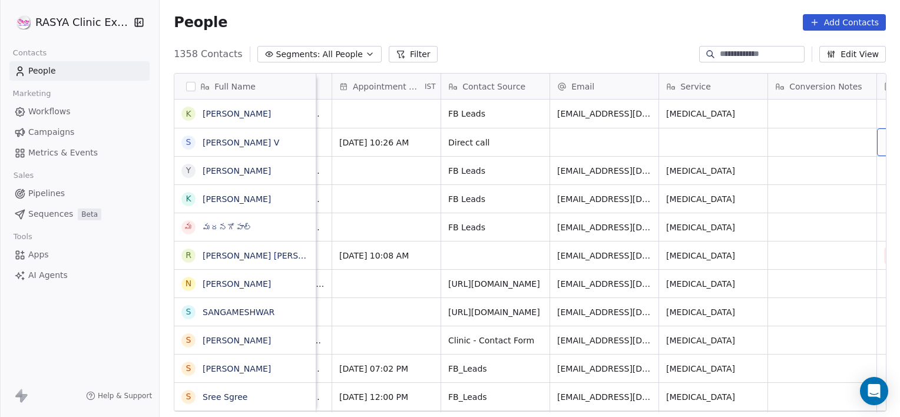
scroll to position [0, 1074]
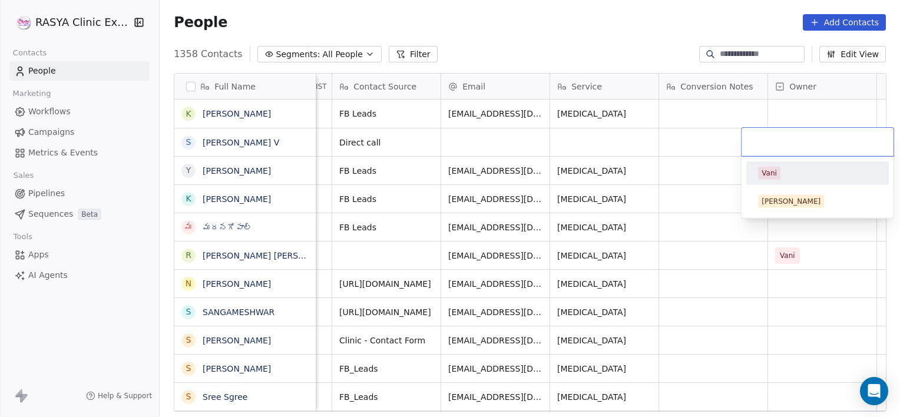
click at [773, 165] on div "Vani" at bounding box center [817, 173] width 133 height 19
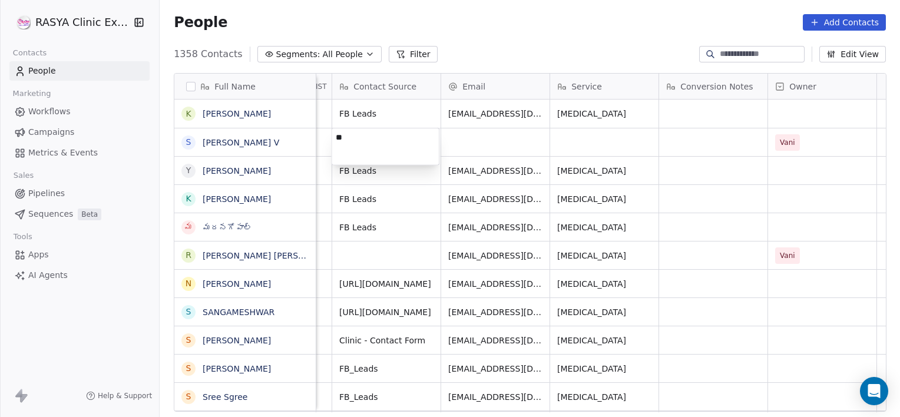
type textarea "*"
type textarea "*********"
type textarea "*******"
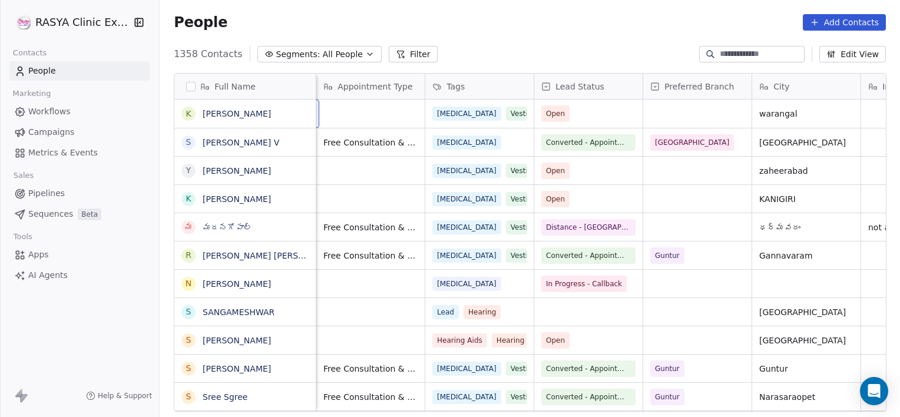
scroll to position [0, 108]
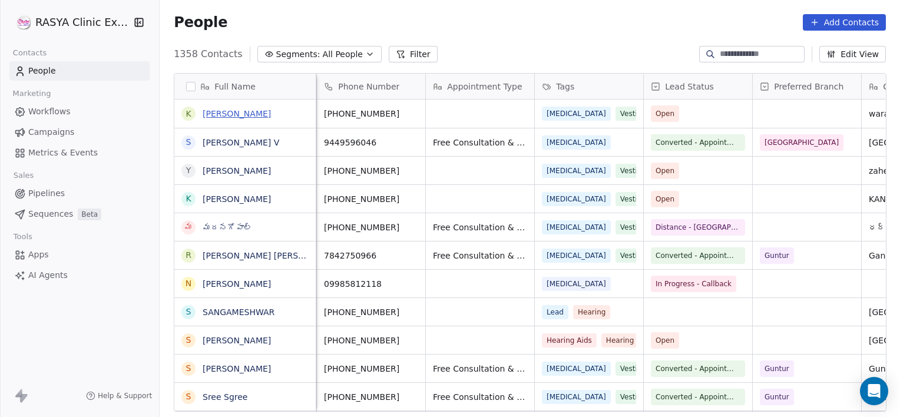
click at [241, 109] on link "[PERSON_NAME]" at bounding box center [237, 113] width 68 height 9
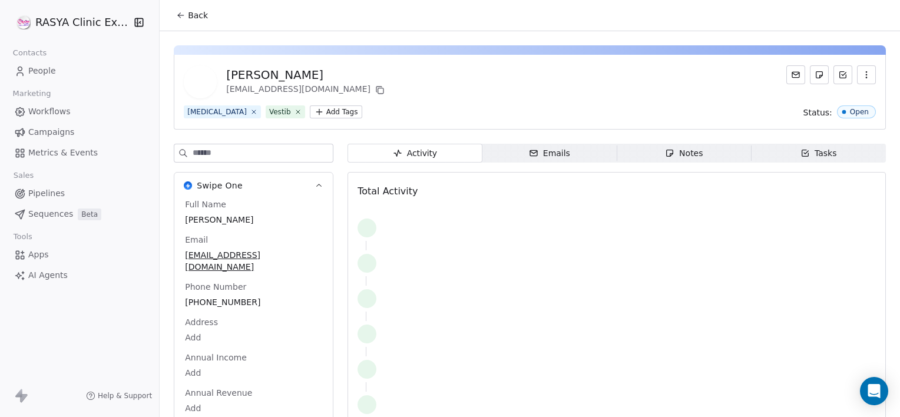
click at [642, 144] on span "Notes Notes" at bounding box center [684, 153] width 134 height 19
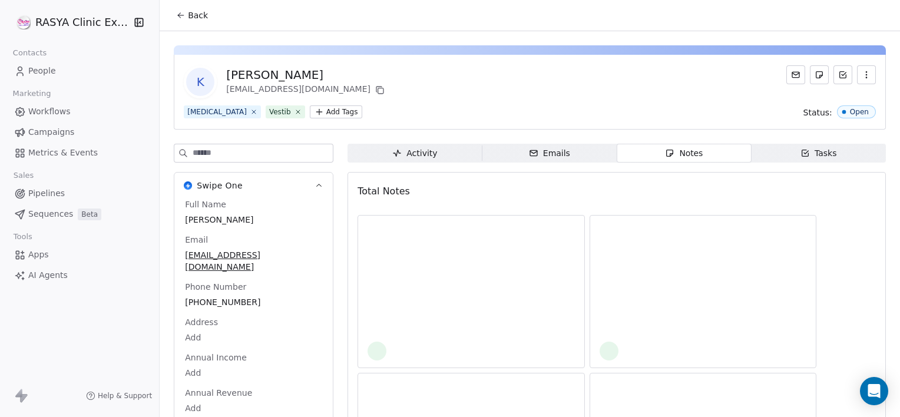
click at [642, 144] on span "Notes Notes" at bounding box center [684, 153] width 134 height 19
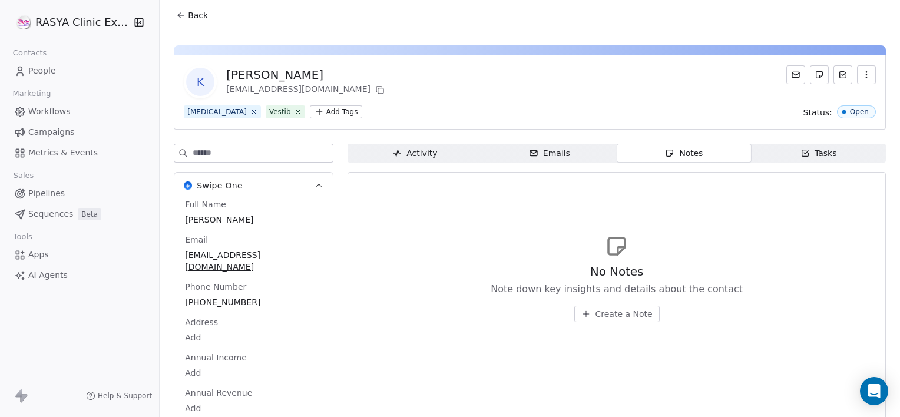
click at [619, 315] on span "Create a Note" at bounding box center [624, 314] width 57 height 12
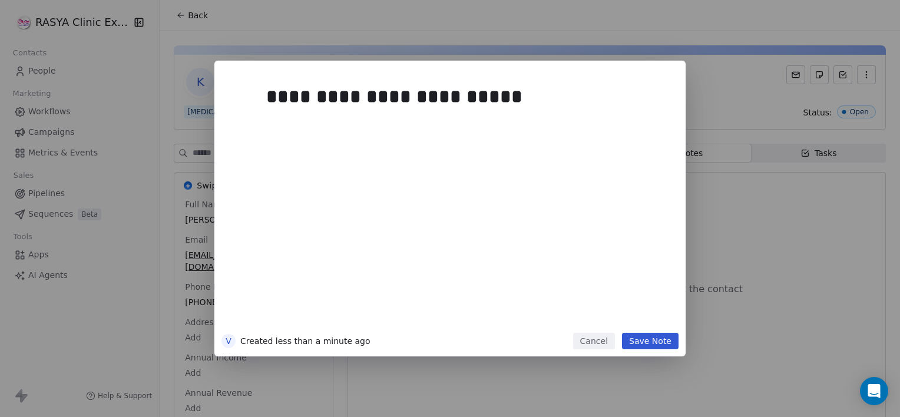
click at [639, 342] on button "Save Note" at bounding box center [650, 341] width 57 height 16
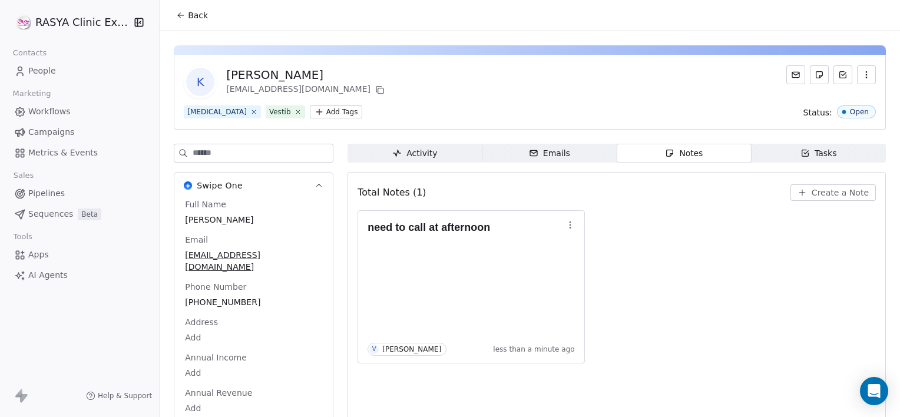
click at [808, 148] on div "Tasks" at bounding box center [819, 153] width 37 height 12
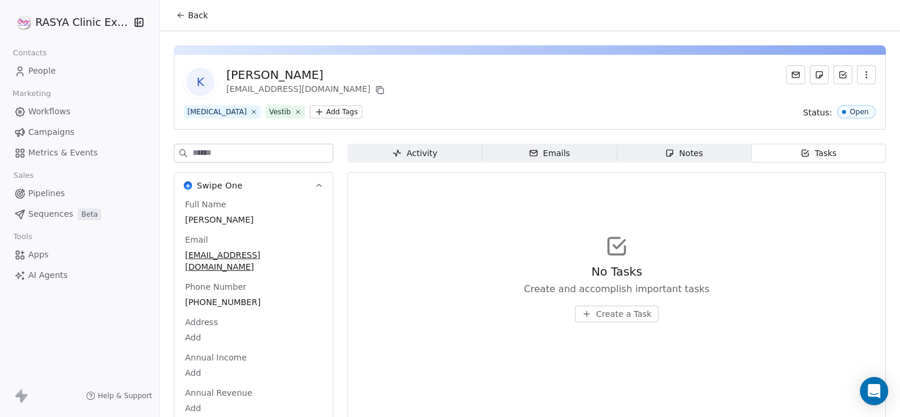
click at [582, 316] on icon "button" at bounding box center [586, 313] width 9 height 9
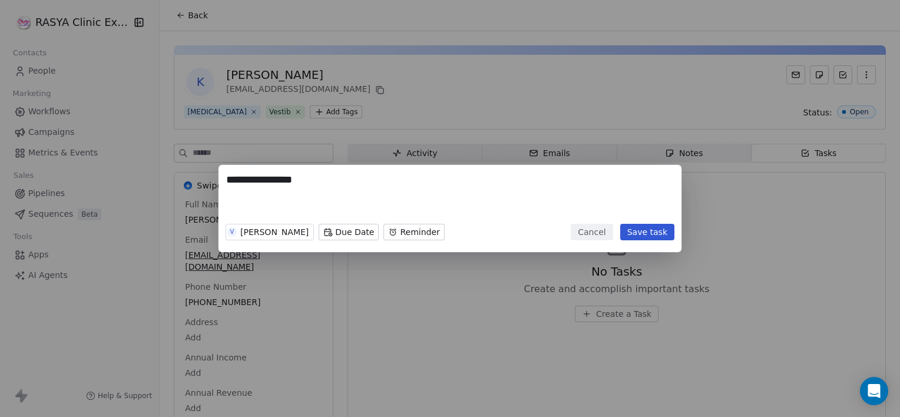
type textarea "**********"
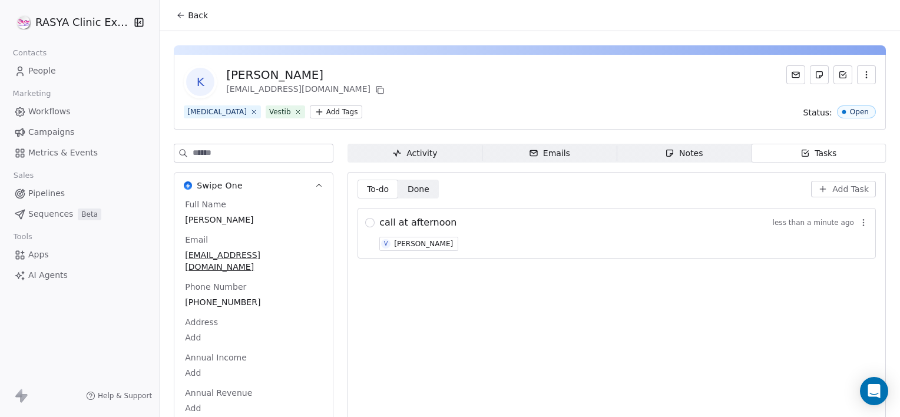
click at [445, 222] on span "call at afternoon" at bounding box center [417, 223] width 77 height 14
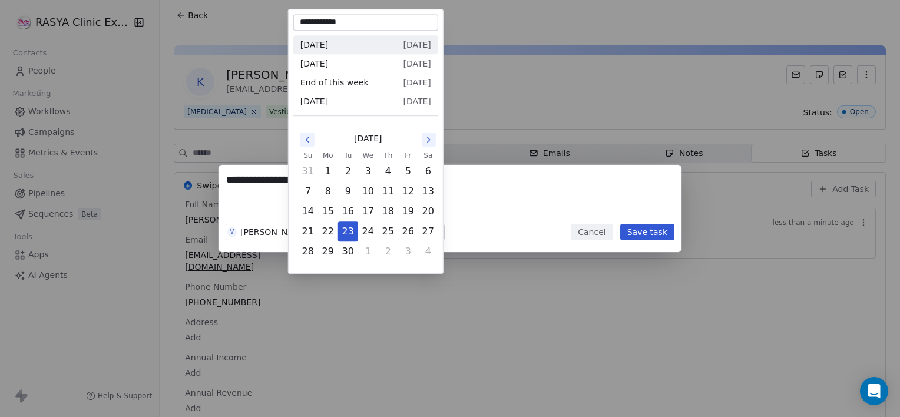
click at [339, 233] on body "**********" at bounding box center [450, 208] width 900 height 417
click at [345, 231] on button "23" at bounding box center [348, 231] width 19 height 19
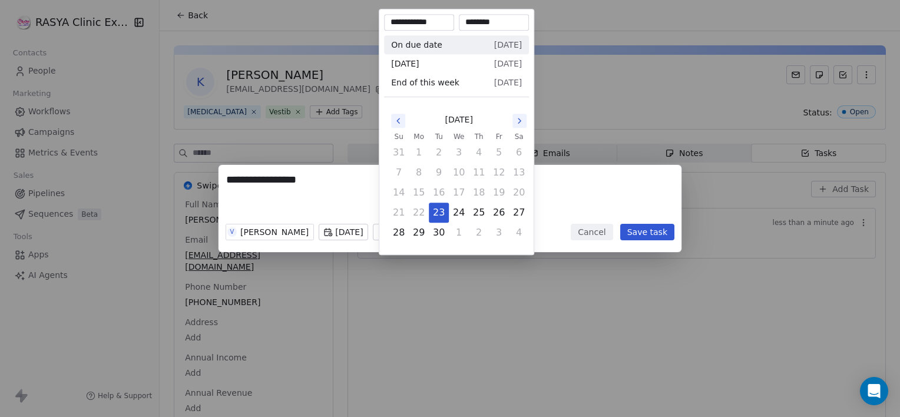
click at [404, 236] on body "**********" at bounding box center [450, 208] width 900 height 417
click at [475, 21] on input "********" at bounding box center [493, 22] width 65 height 12
click at [495, 22] on input "********" at bounding box center [493, 22] width 65 height 12
type input "********"
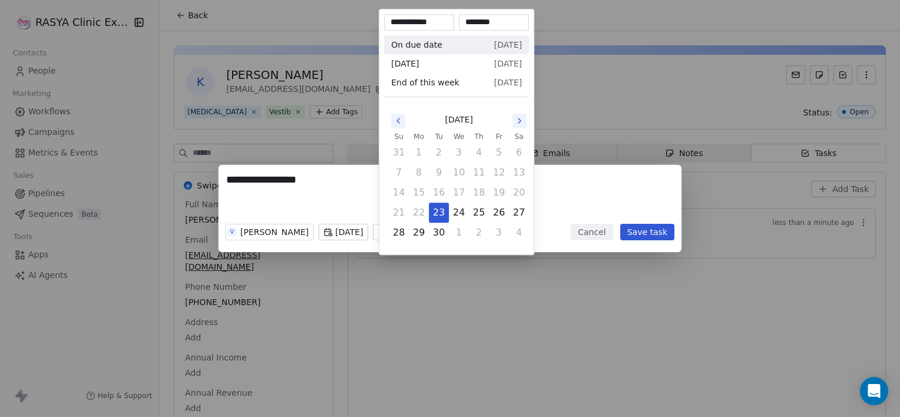
click at [550, 214] on div "**********" at bounding box center [450, 208] width 900 height 87
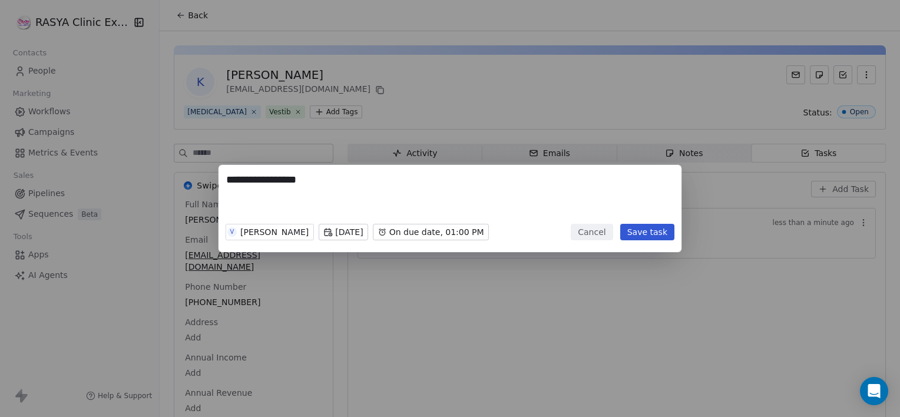
click at [650, 237] on button "Save task" at bounding box center [647, 232] width 54 height 16
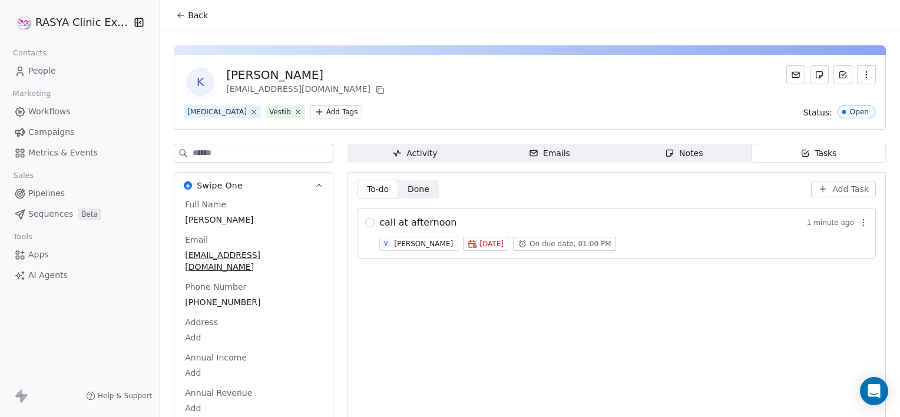
click at [203, 24] on button "Back" at bounding box center [192, 15] width 46 height 21
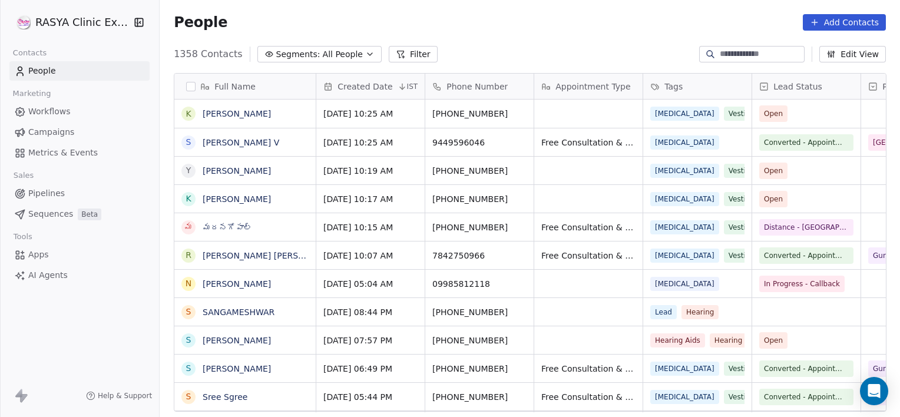
scroll to position [358, 732]
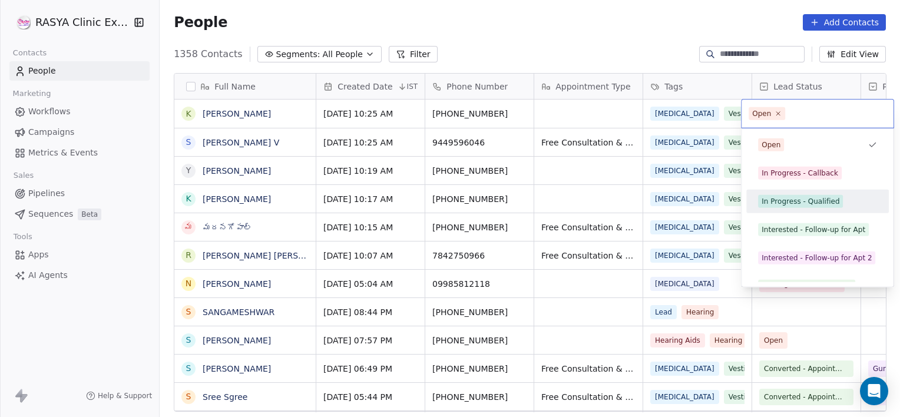
click at [811, 209] on div "In Progress - Qualified" at bounding box center [817, 201] width 133 height 19
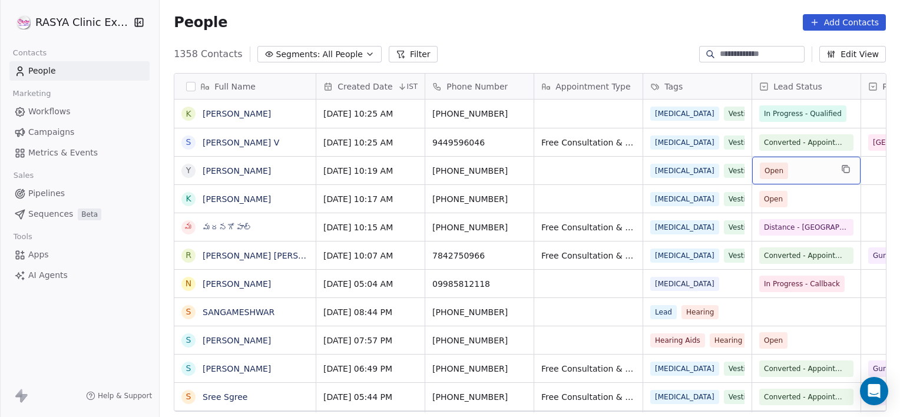
click at [812, 169] on span "Open" at bounding box center [796, 171] width 72 height 16
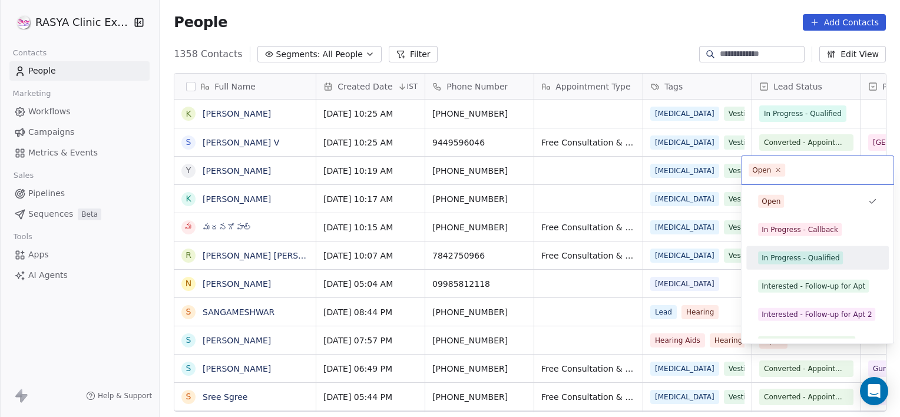
click at [801, 266] on div "In Progress - Qualified" at bounding box center [817, 258] width 133 height 19
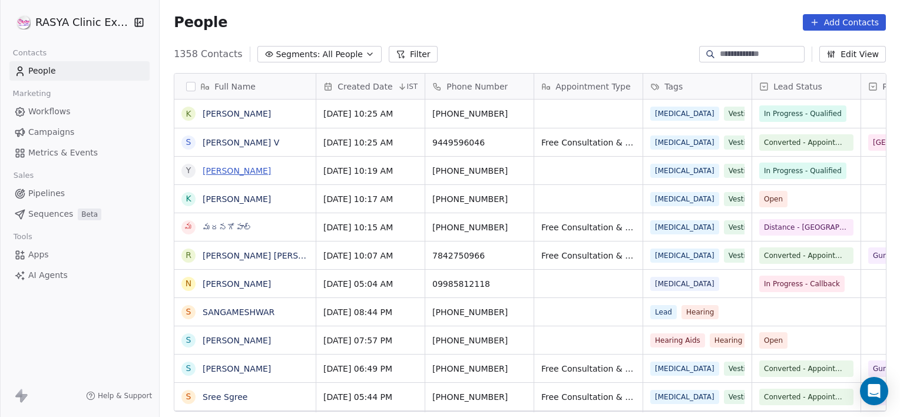
click at [229, 168] on link "[PERSON_NAME]" at bounding box center [237, 170] width 68 height 9
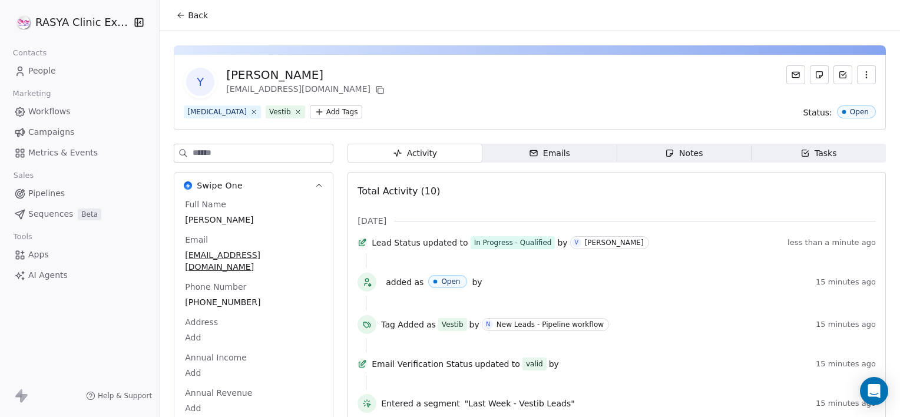
click at [673, 151] on div "Notes" at bounding box center [684, 153] width 38 height 12
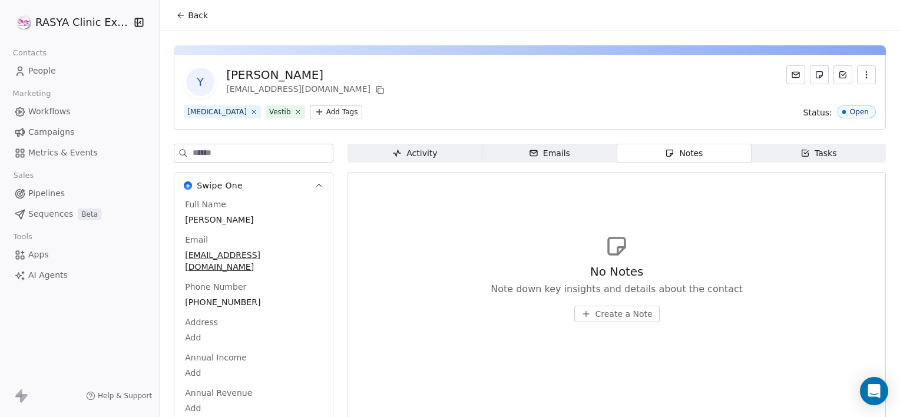
click at [622, 316] on span "Create a Note" at bounding box center [624, 314] width 57 height 12
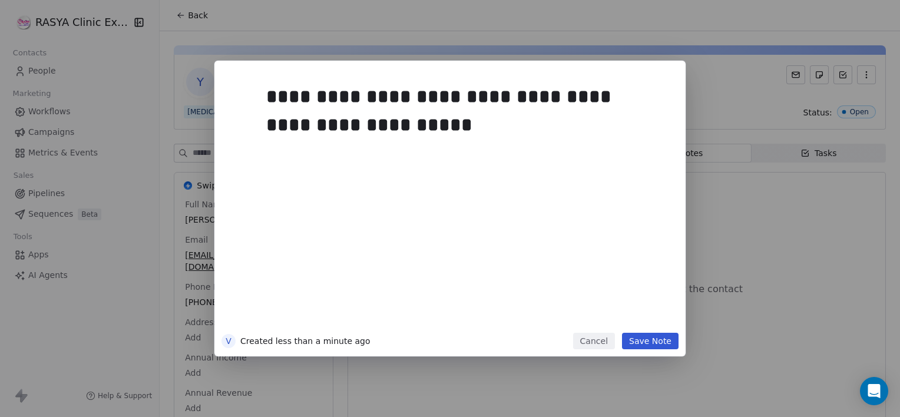
click at [643, 336] on button "Save Note" at bounding box center [650, 341] width 57 height 16
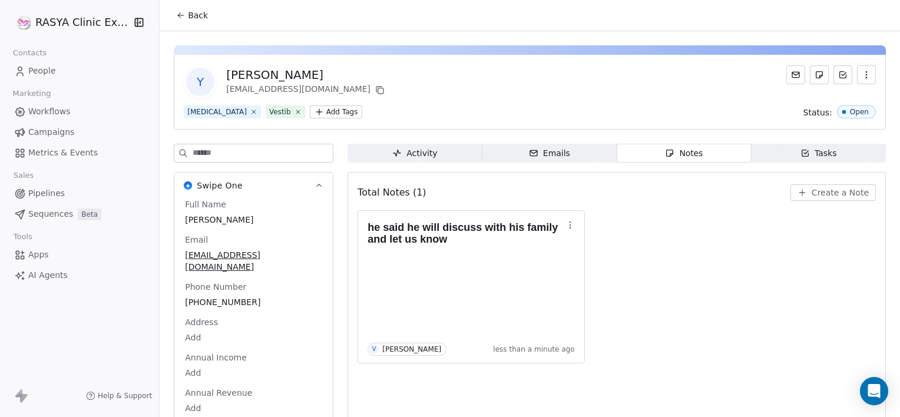
click at [190, 7] on button "Back" at bounding box center [192, 15] width 46 height 21
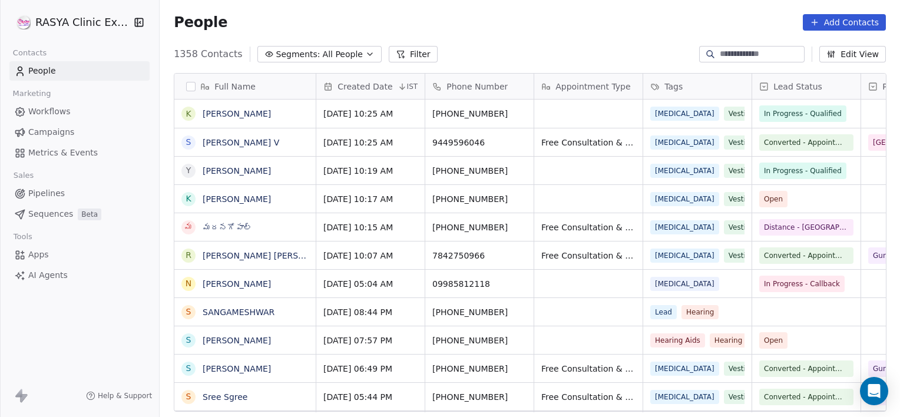
scroll to position [358, 732]
click at [190, 7] on div "People Add Contacts" at bounding box center [530, 22] width 740 height 45
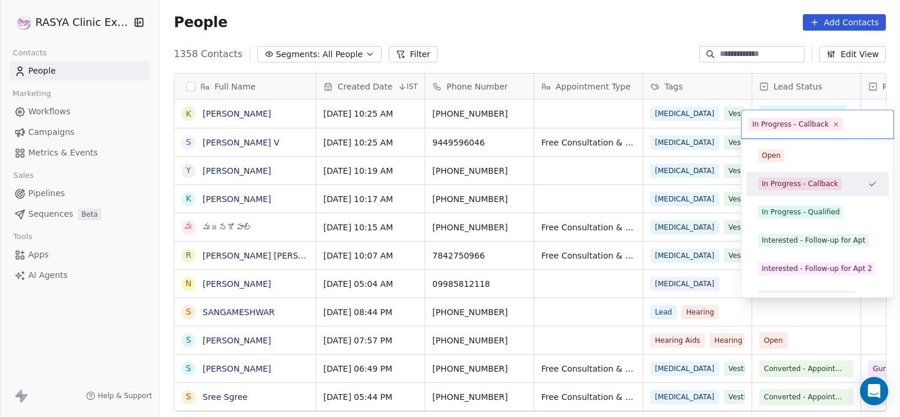
click at [500, 278] on html "[PERSON_NAME] Clinic External Contacts People Marketing Workflows Campaigns Met…" at bounding box center [450, 208] width 900 height 417
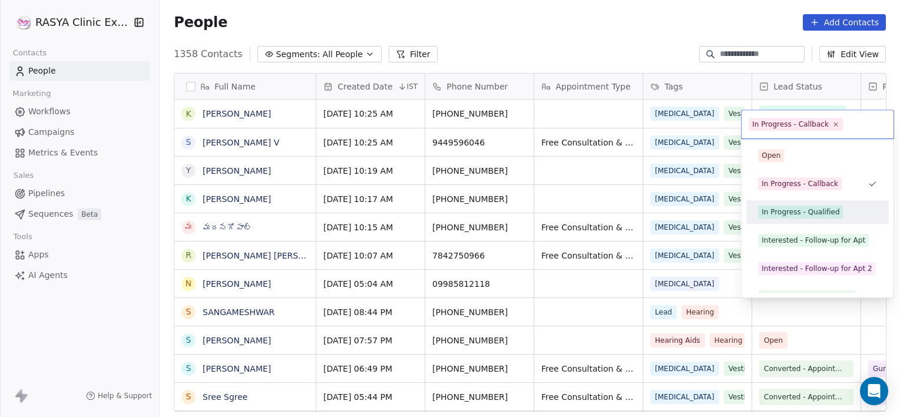
click at [828, 209] on div "In Progress - Qualified" at bounding box center [801, 212] width 78 height 11
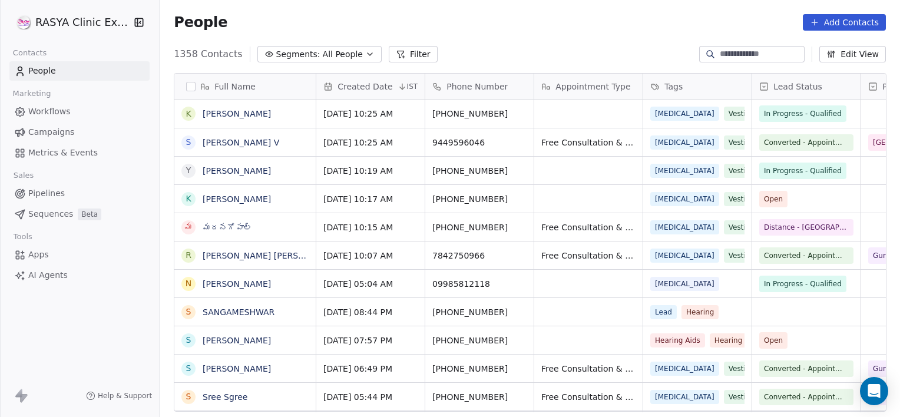
click at [233, 285] on link "[PERSON_NAME]" at bounding box center [237, 283] width 68 height 9
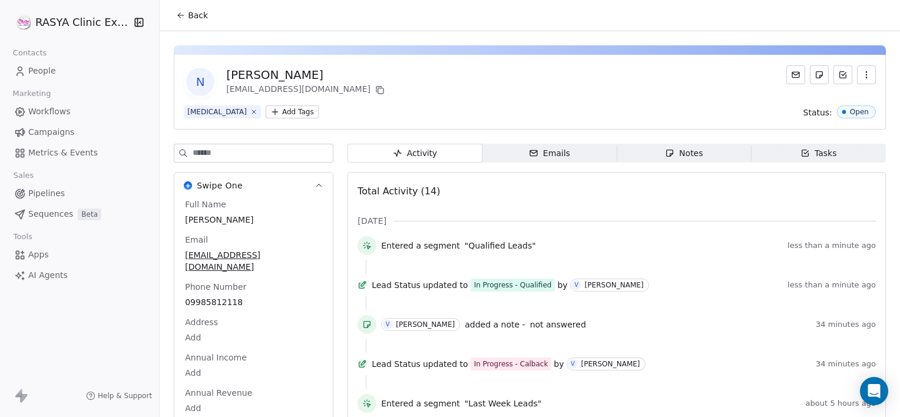
click at [693, 151] on div "Notes" at bounding box center [684, 153] width 38 height 12
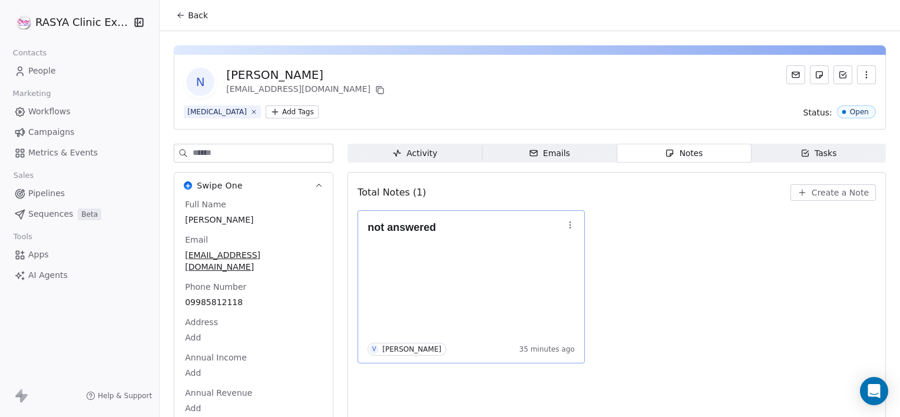
click at [568, 228] on icon "button" at bounding box center [570, 224] width 9 height 9
click at [596, 245] on span "Edit" at bounding box center [596, 250] width 16 height 12
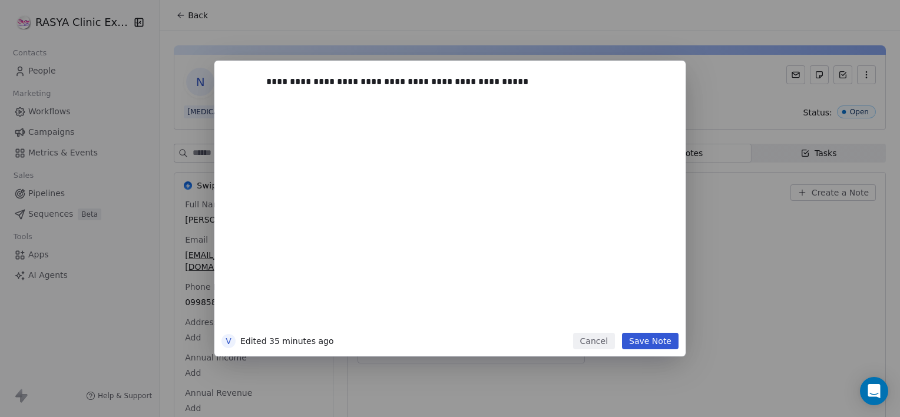
click at [636, 344] on button "Save Note" at bounding box center [650, 341] width 57 height 16
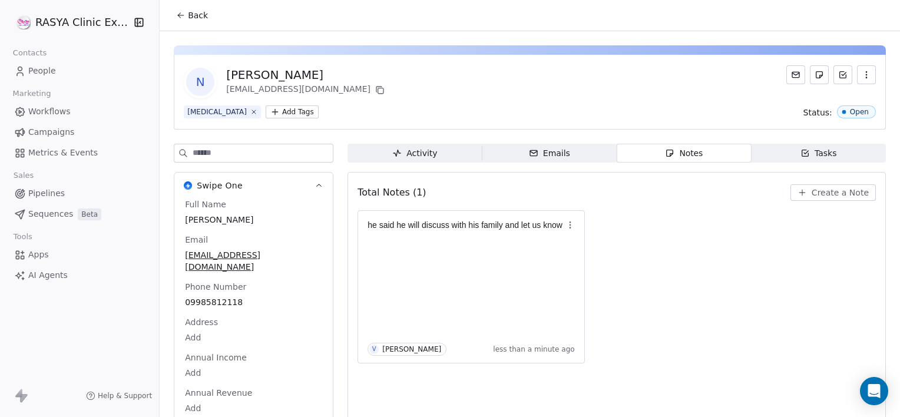
click at [200, 15] on span "Back" at bounding box center [198, 15] width 20 height 12
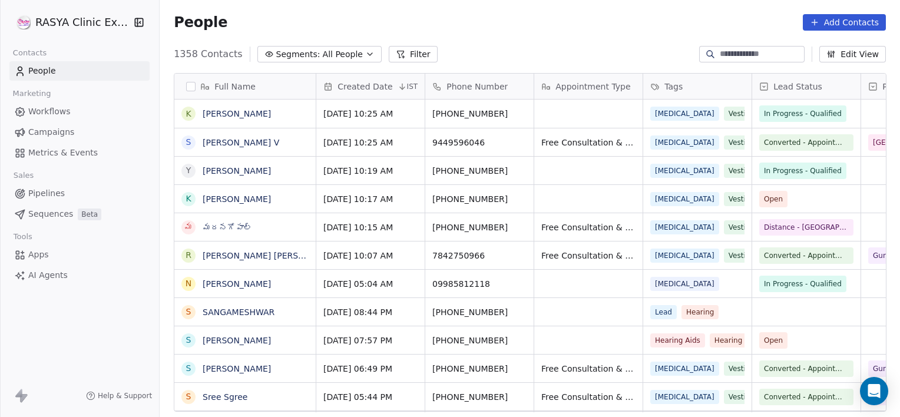
scroll to position [358, 732]
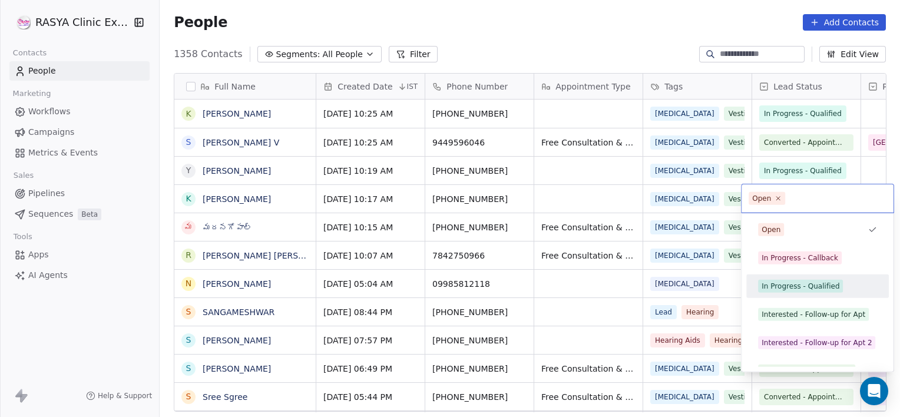
click at [827, 292] on span "In Progress - Qualified" at bounding box center [800, 286] width 85 height 13
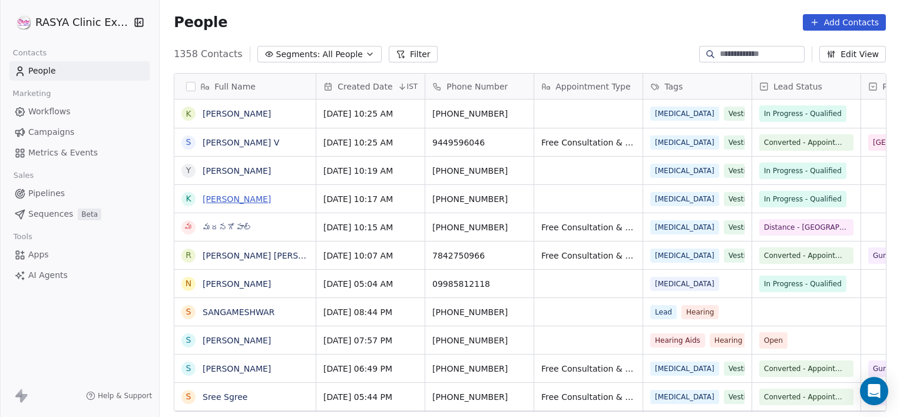
click at [213, 196] on link "[PERSON_NAME]" at bounding box center [237, 198] width 68 height 9
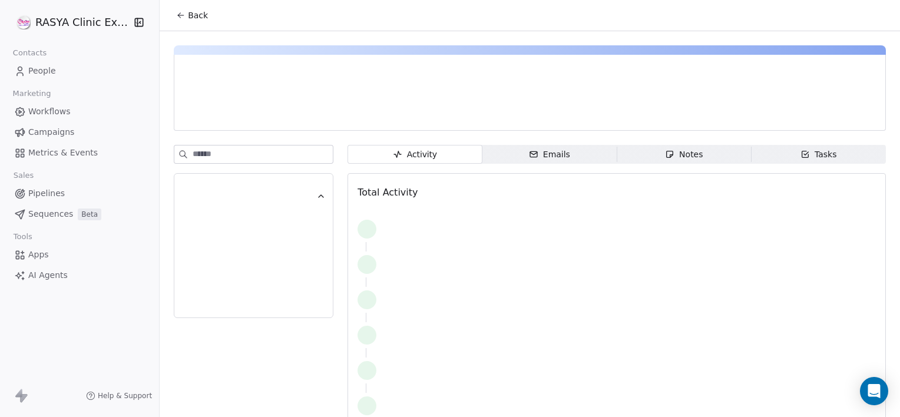
click at [642, 160] on span "Notes Notes" at bounding box center [684, 154] width 134 height 19
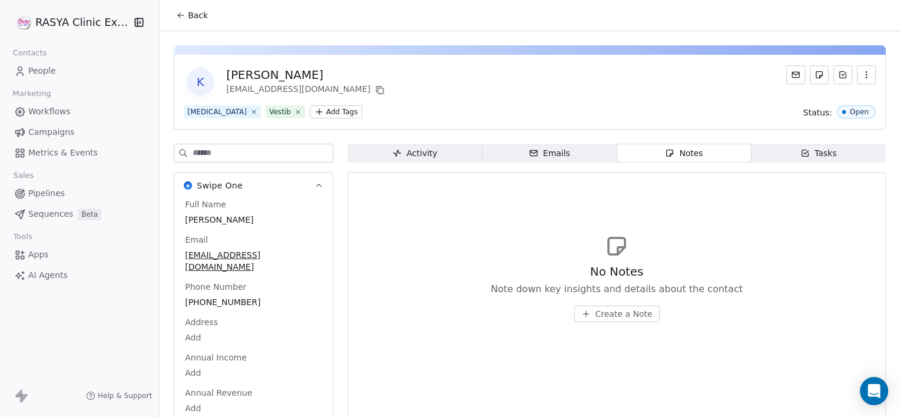
click at [606, 318] on span "Create a Note" at bounding box center [624, 314] width 57 height 12
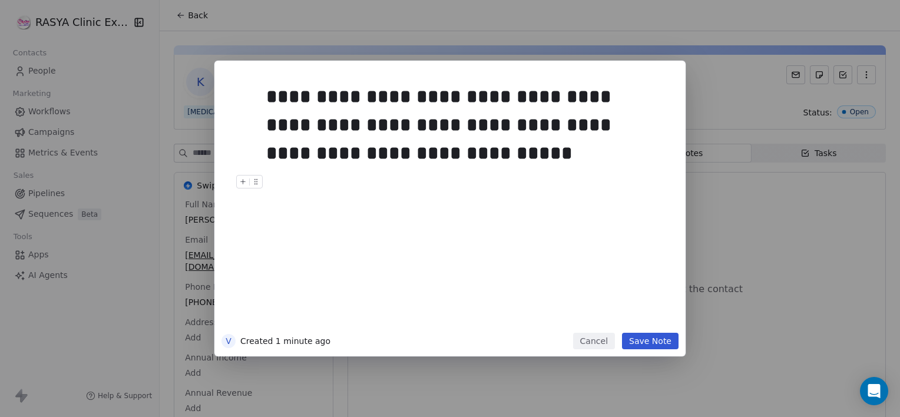
click at [666, 342] on button "Save Note" at bounding box center [650, 341] width 57 height 16
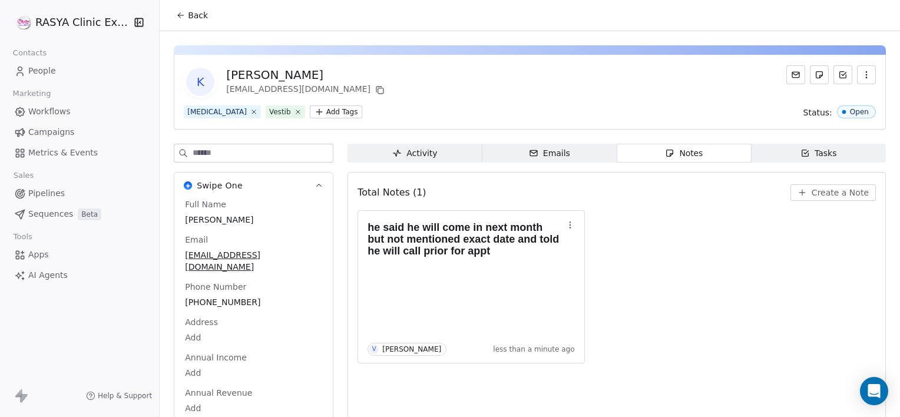
click at [805, 149] on div "Tasks" at bounding box center [819, 153] width 37 height 12
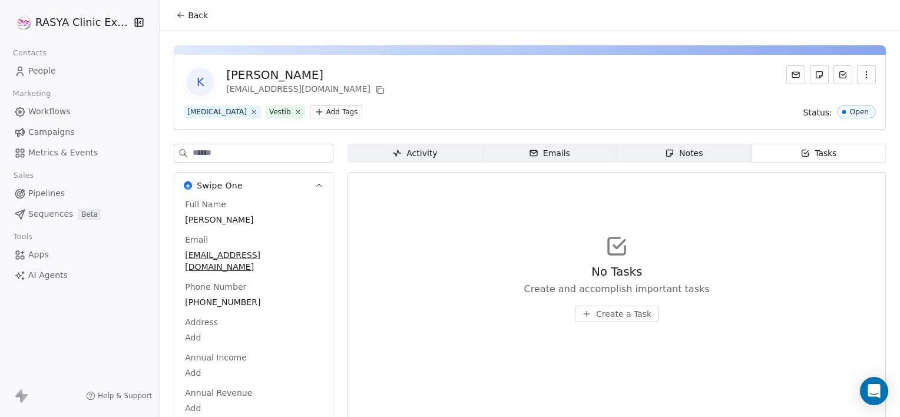
click at [619, 318] on span "Create a Task" at bounding box center [623, 314] width 55 height 12
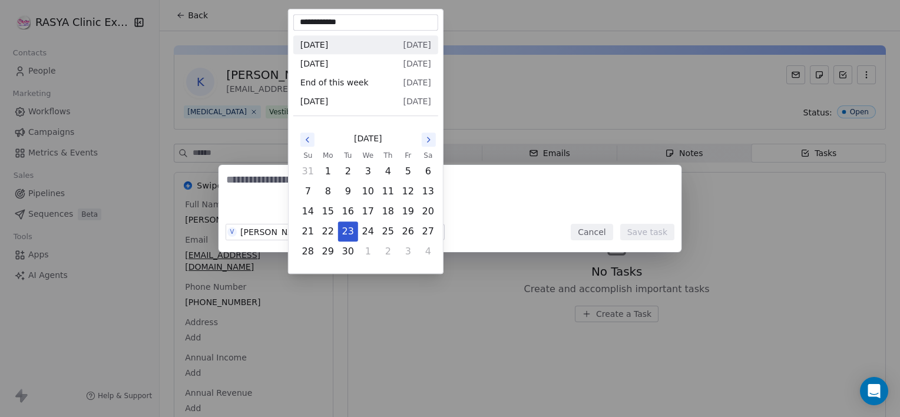
click at [331, 229] on body "**********" at bounding box center [450, 208] width 900 height 417
click at [405, 165] on button "5" at bounding box center [408, 171] width 19 height 19
type input "**********"
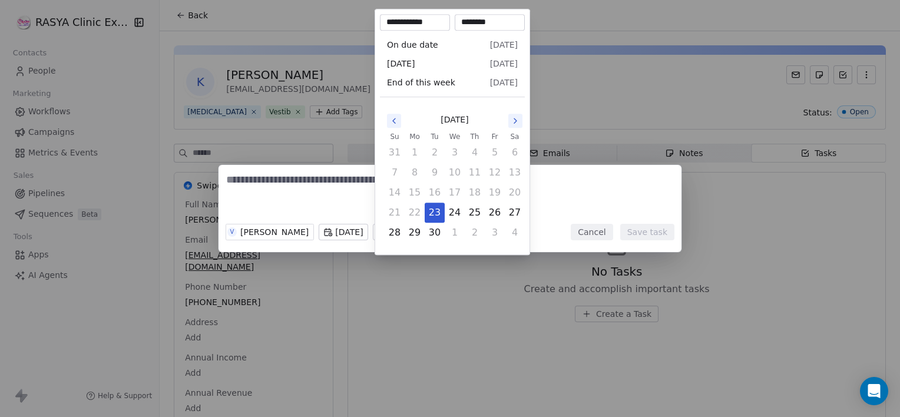
click at [398, 234] on body "**********" at bounding box center [450, 208] width 900 height 417
click at [516, 120] on icon "Go to the Next Month" at bounding box center [515, 120] width 9 height 9
click at [332, 234] on div "V [PERSON_NAME] [DATE] Reminder Cancel Save task" at bounding box center [450, 208] width 900 height 87
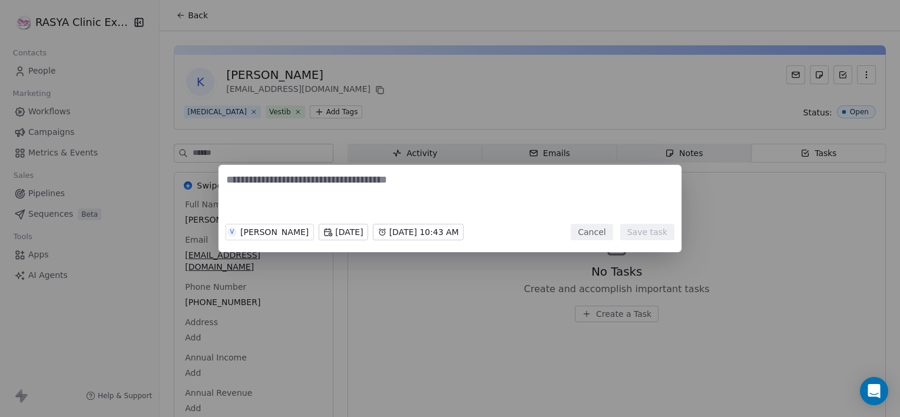
click at [332, 234] on body "[PERSON_NAME] Clinic External Contacts People Marketing Workflows Campaigns Met…" at bounding box center [450, 208] width 900 height 417
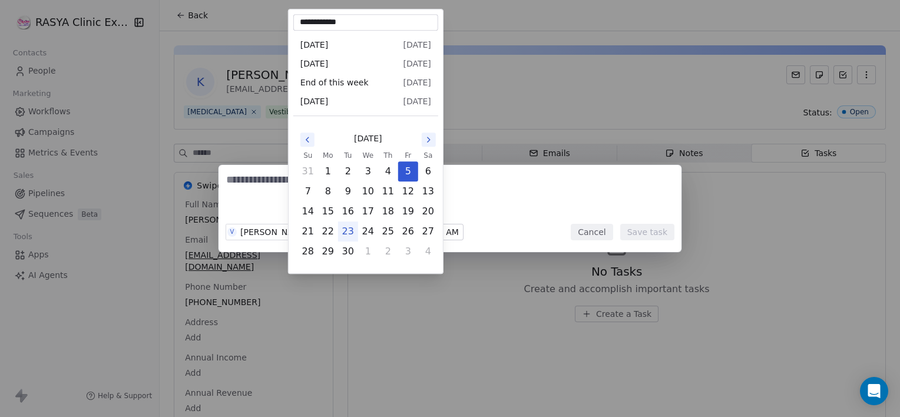
click at [431, 141] on icon "Go to the Next Month" at bounding box center [428, 139] width 9 height 9
click at [412, 170] on button "3" at bounding box center [408, 171] width 19 height 19
type input "**********"
click at [353, 236] on body "**********" at bounding box center [450, 208] width 900 height 417
click at [328, 194] on button "6" at bounding box center [328, 191] width 19 height 19
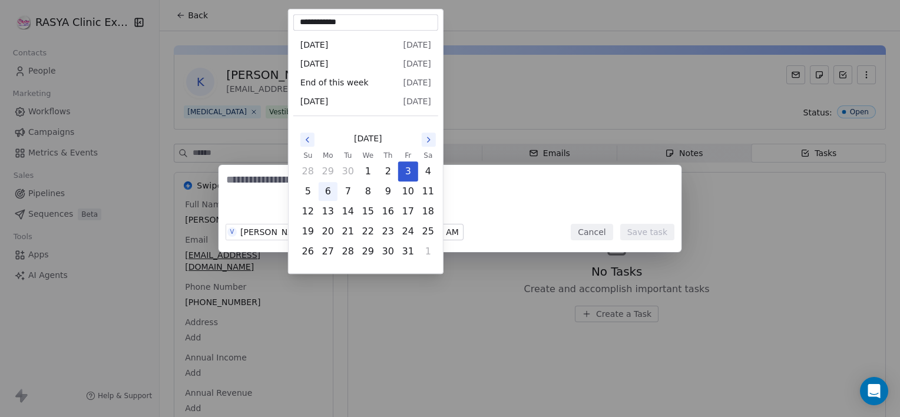
type input "**********"
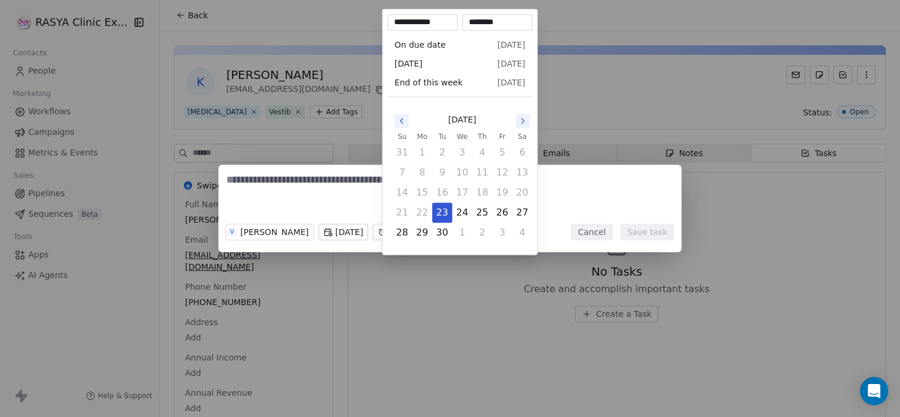
click at [413, 233] on body "**********" at bounding box center [450, 208] width 900 height 417
click at [522, 123] on icon "Go to the Next Month" at bounding box center [523, 120] width 2 height 5
click at [522, 152] on button "4" at bounding box center [522, 152] width 19 height 19
type input "**********"
click at [306, 187] on div "V [PERSON_NAME] [DATE] [DATE] 10:43 AM Cancel Save task" at bounding box center [450, 208] width 900 height 87
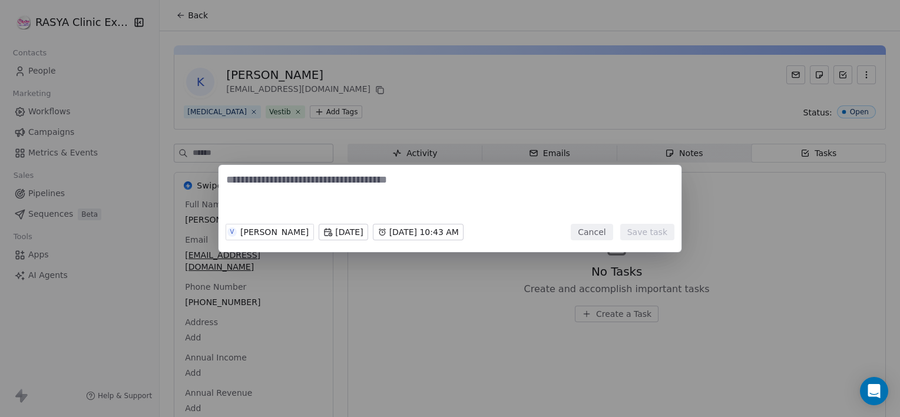
click at [306, 187] on textarea at bounding box center [450, 196] width 448 height 46
type textarea "**********"
click at [634, 237] on button "Save task" at bounding box center [647, 232] width 54 height 16
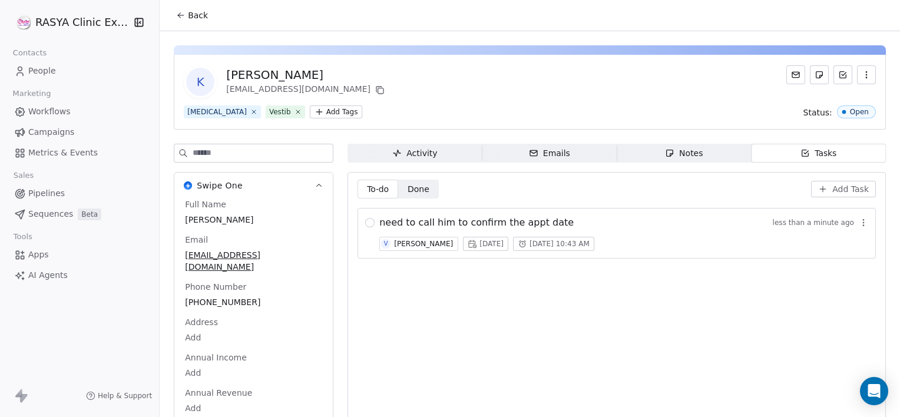
click at [186, 12] on button "Back" at bounding box center [192, 15] width 46 height 21
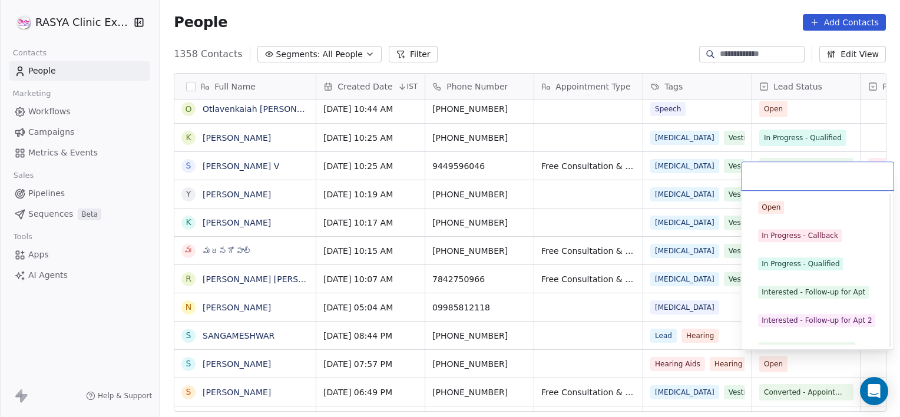
scroll to position [157, 0]
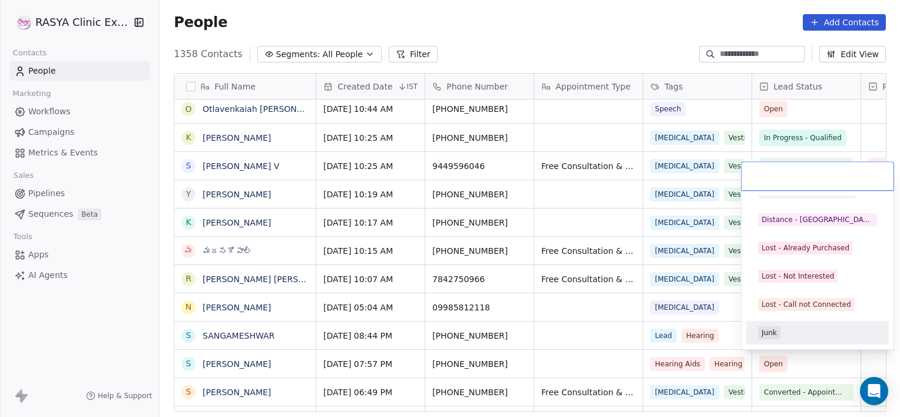
click at [783, 325] on div "Junk" at bounding box center [817, 332] width 133 height 19
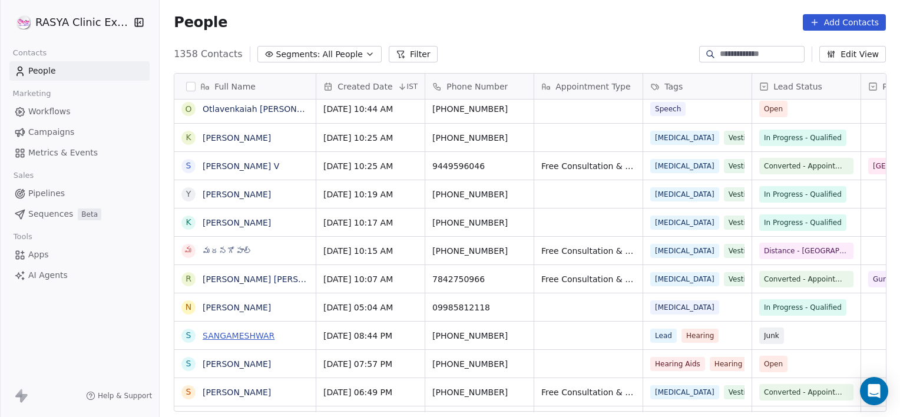
click at [225, 335] on link "SANGAMESHWAR" at bounding box center [239, 335] width 72 height 9
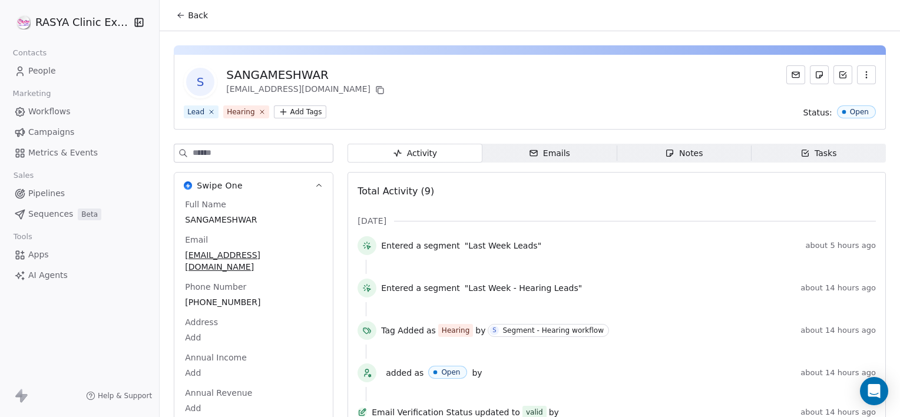
click at [708, 150] on span "Notes Notes" at bounding box center [684, 153] width 134 height 19
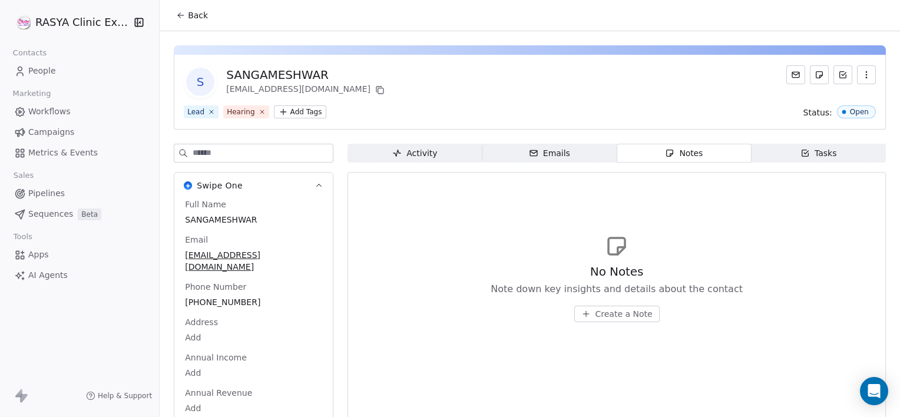
click at [609, 315] on span "Create a Note" at bounding box center [624, 314] width 57 height 12
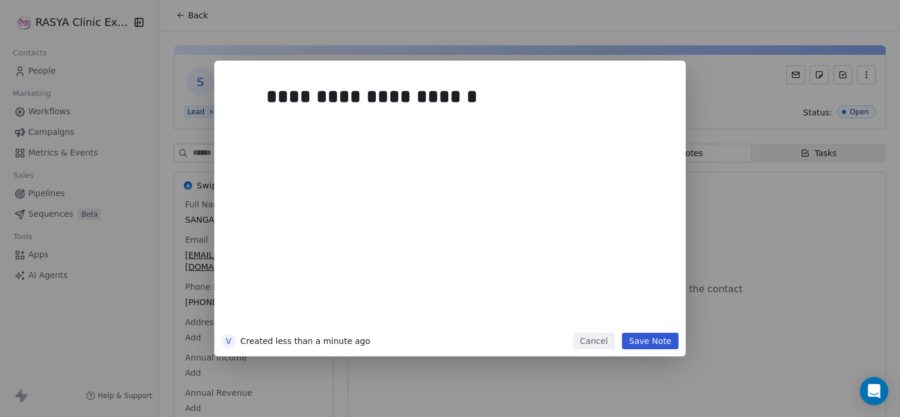
click at [643, 337] on button "Save Note" at bounding box center [650, 341] width 57 height 16
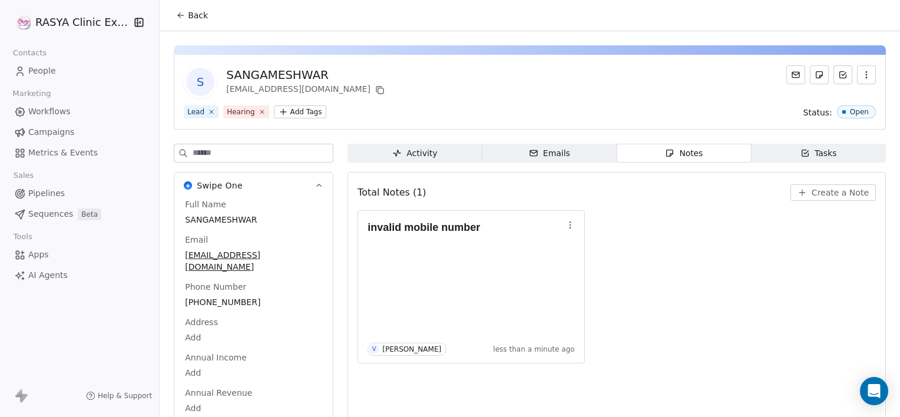
click at [196, 25] on button "Back" at bounding box center [192, 15] width 46 height 21
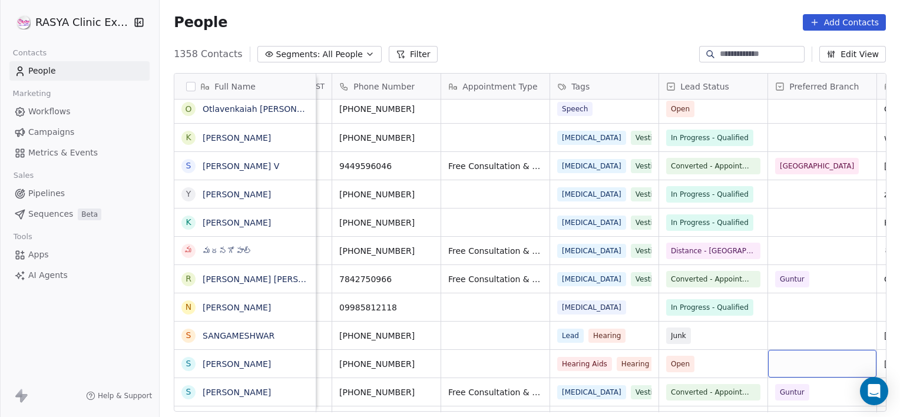
scroll to position [0, 202]
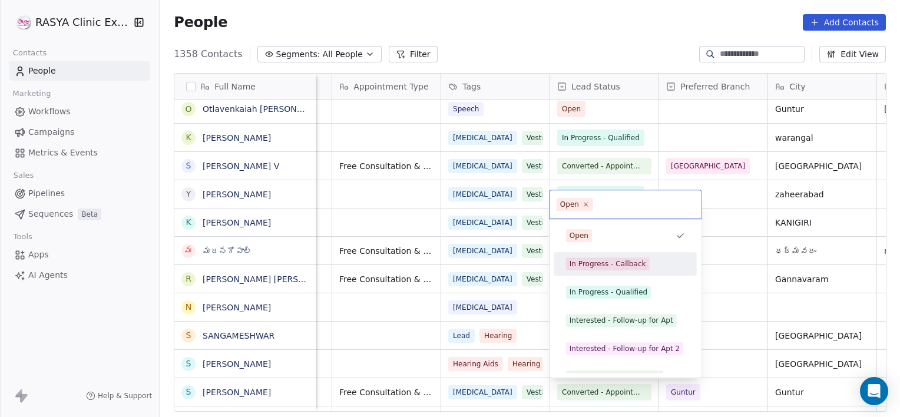
click at [625, 268] on div "In Progress - Callback" at bounding box center [608, 264] width 77 height 11
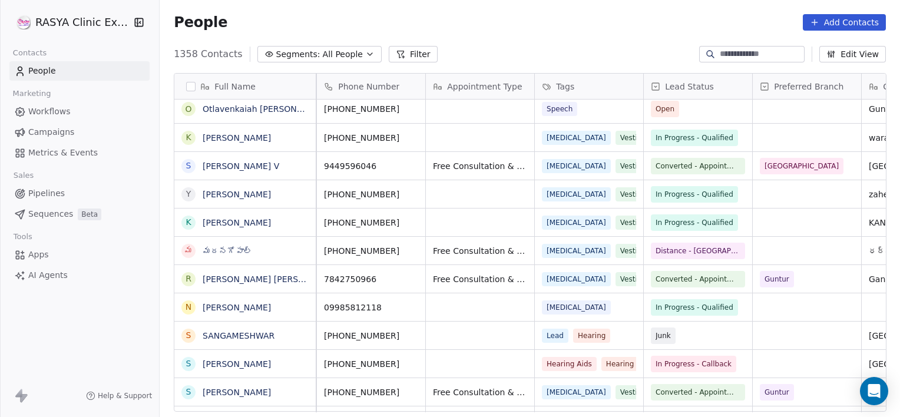
scroll to position [0, 0]
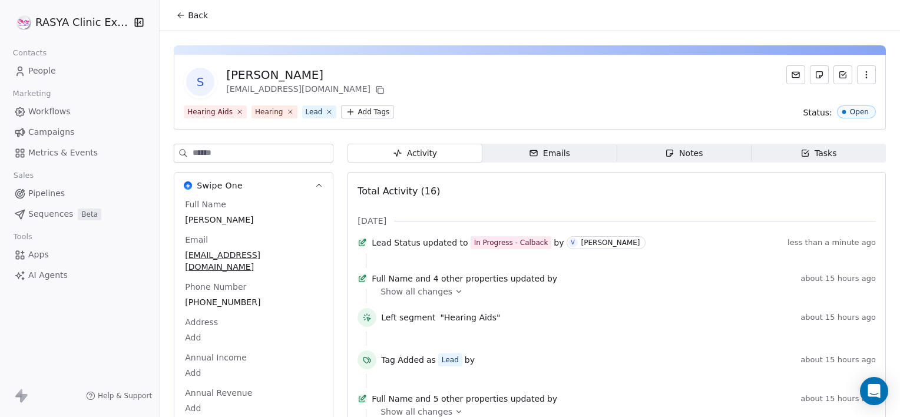
click at [639, 146] on span "Notes Notes" at bounding box center [684, 153] width 134 height 19
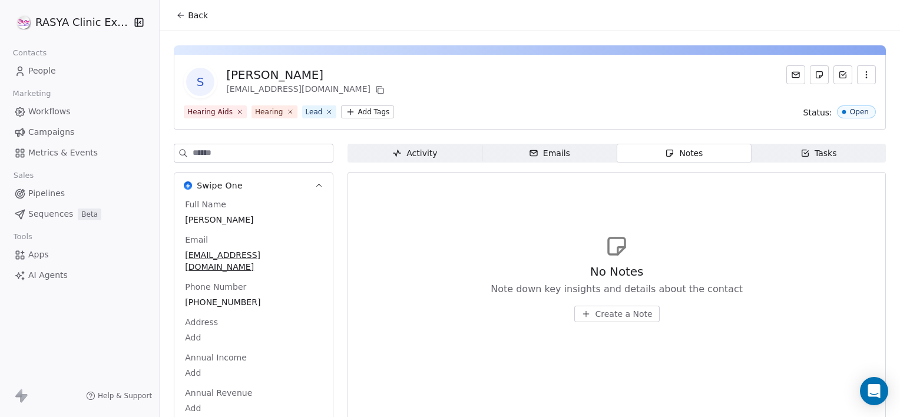
click at [596, 315] on span "Create a Note" at bounding box center [624, 314] width 57 height 12
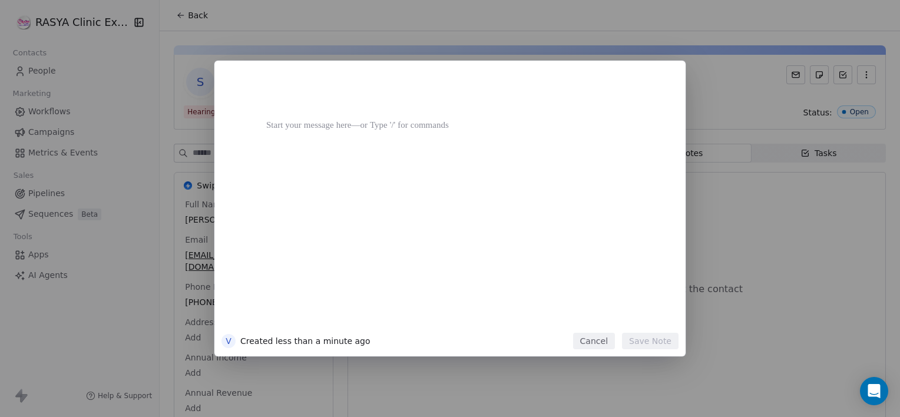
click at [595, 315] on div at bounding box center [467, 203] width 403 height 251
click at [654, 335] on button "Save Note" at bounding box center [650, 341] width 57 height 16
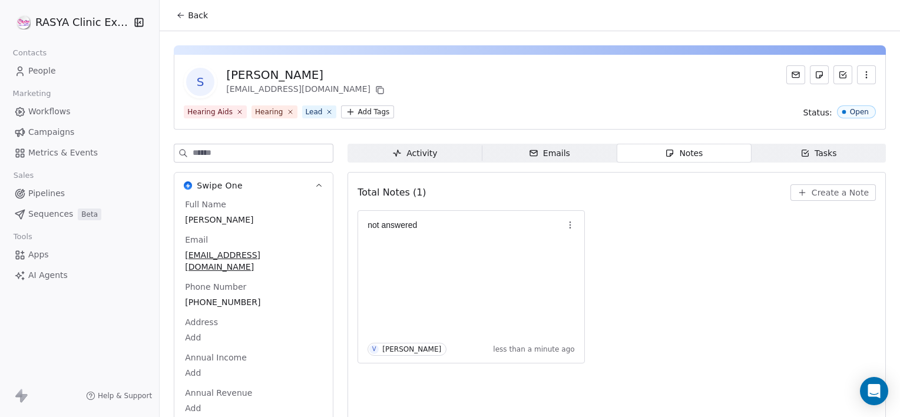
click at [182, 8] on button "Back" at bounding box center [192, 15] width 46 height 21
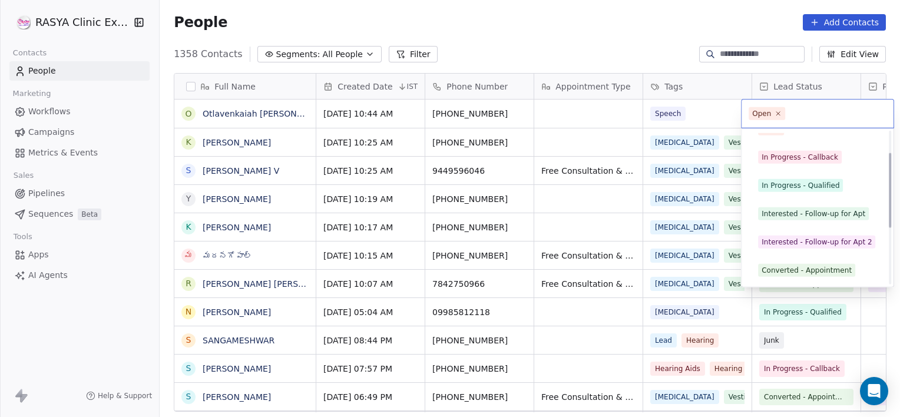
scroll to position [44, 0]
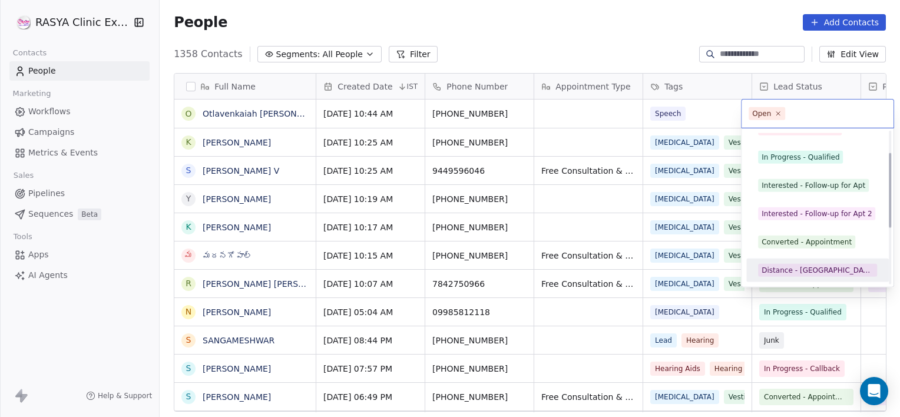
click at [785, 237] on div "Converted - Appointment" at bounding box center [807, 242] width 90 height 11
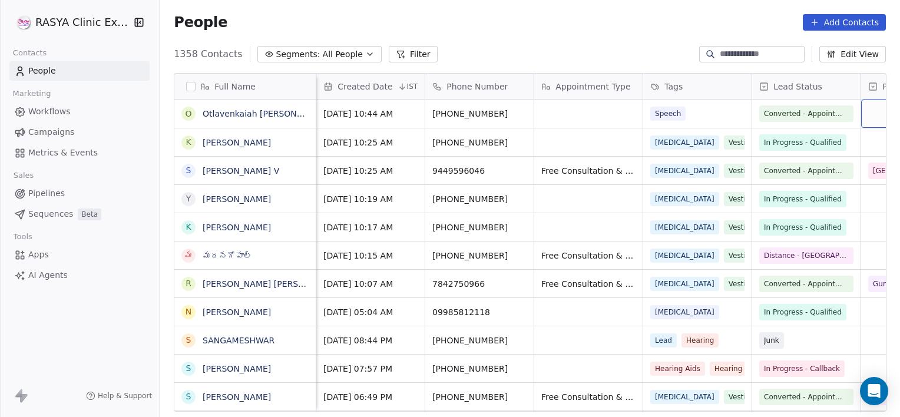
scroll to position [0, 93]
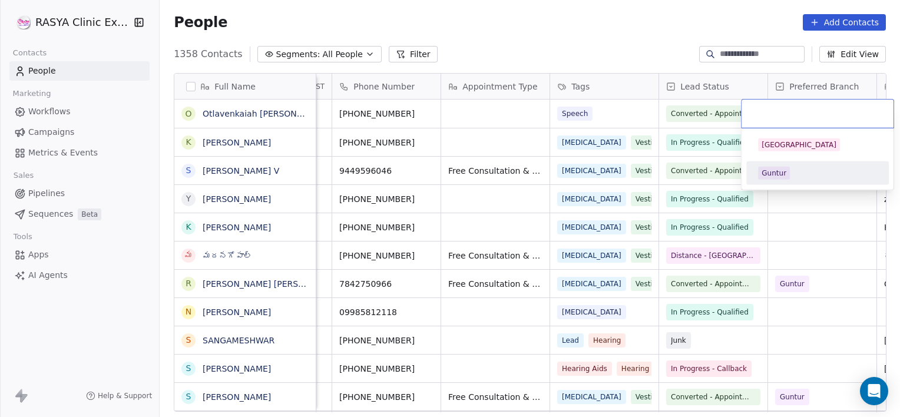
click at [785, 182] on div "Guntur" at bounding box center [817, 173] width 143 height 24
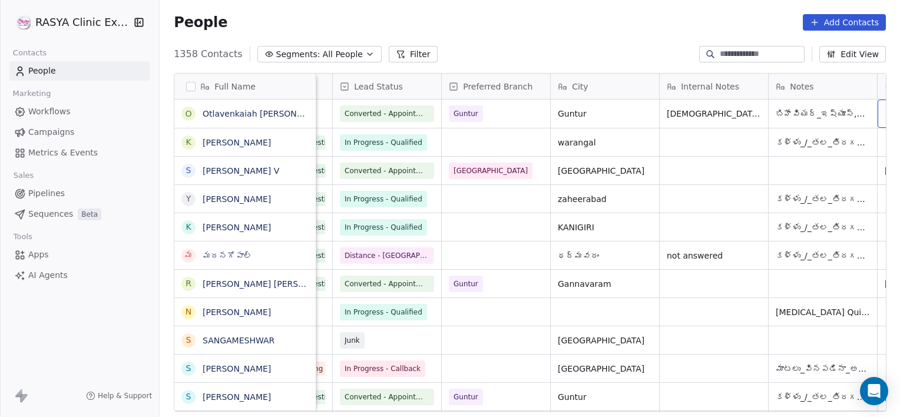
scroll to position [0, 529]
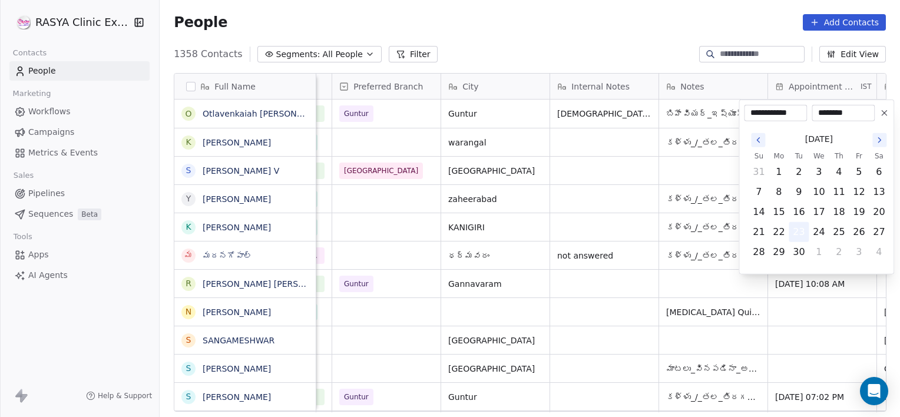
click at [801, 231] on button "23" at bounding box center [798, 232] width 19 height 19
click at [804, 233] on button "23" at bounding box center [798, 232] width 19 height 19
click at [695, 160] on html "[PERSON_NAME] Clinic External Contacts People Marketing Workflows Campaigns Met…" at bounding box center [450, 208] width 900 height 417
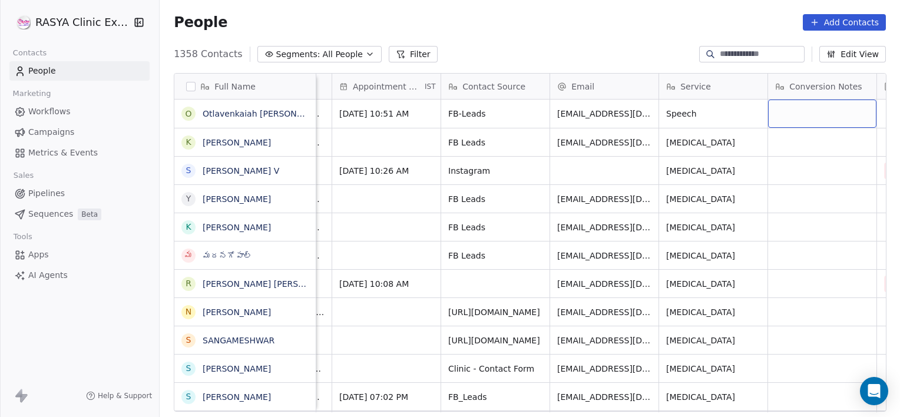
scroll to position [0, 1074]
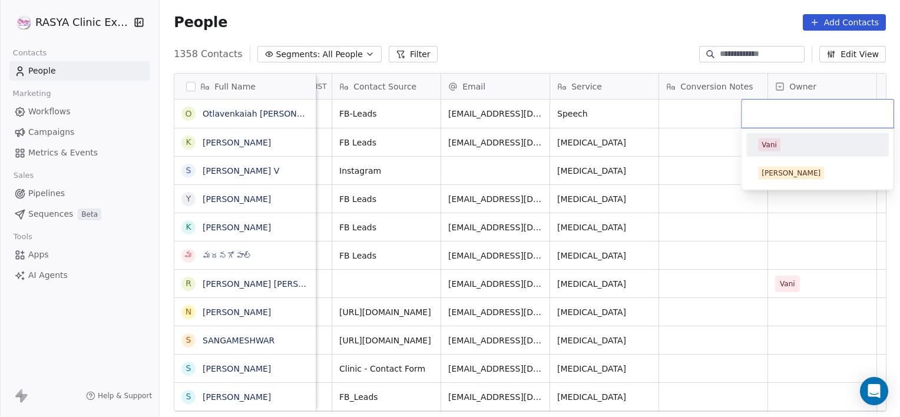
click at [777, 138] on span "Vani" at bounding box center [769, 144] width 22 height 13
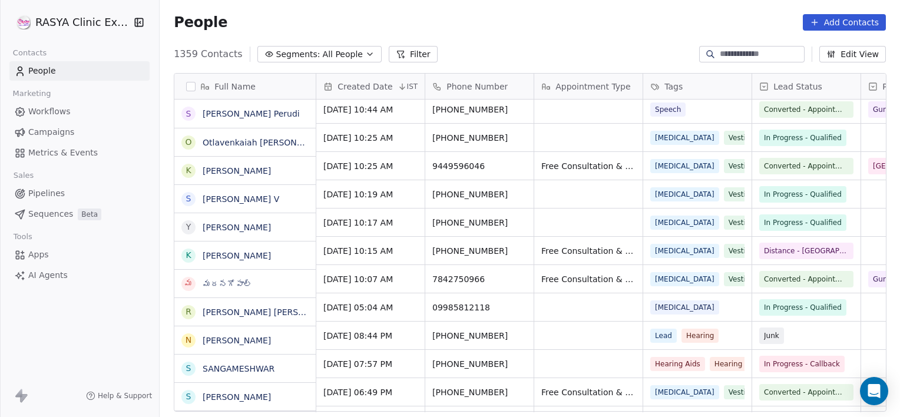
scroll to position [0, 0]
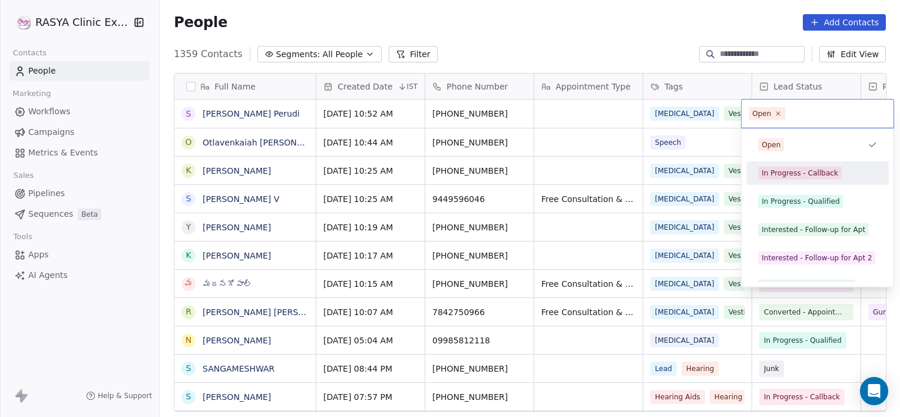
click at [772, 183] on div "In Progress - Callback" at bounding box center [817, 173] width 143 height 24
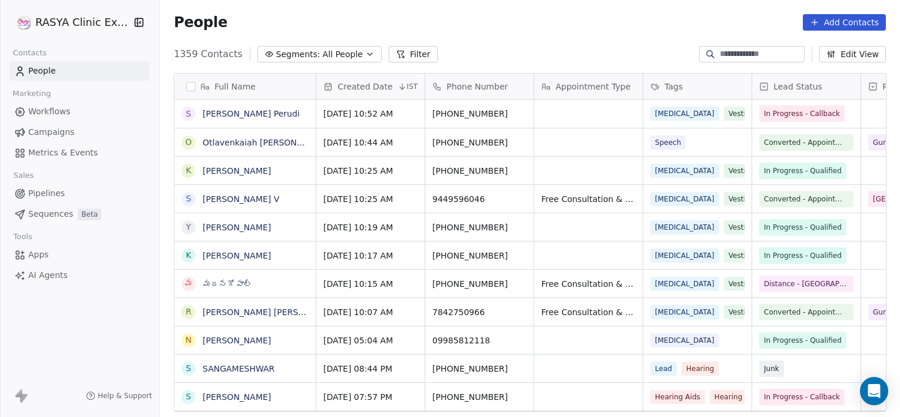
click at [262, 114] on link "[PERSON_NAME] Perudi" at bounding box center [251, 113] width 97 height 9
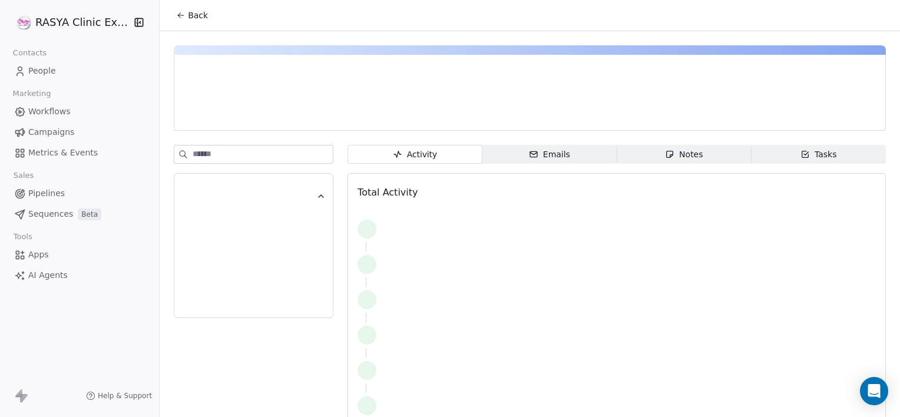
click at [681, 159] on div "Notes" at bounding box center [684, 154] width 38 height 12
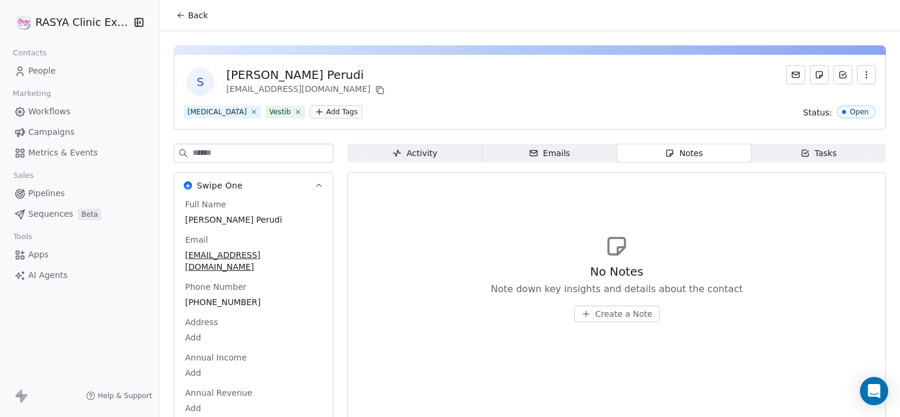
click at [626, 312] on span "Create a Note" at bounding box center [624, 314] width 57 height 12
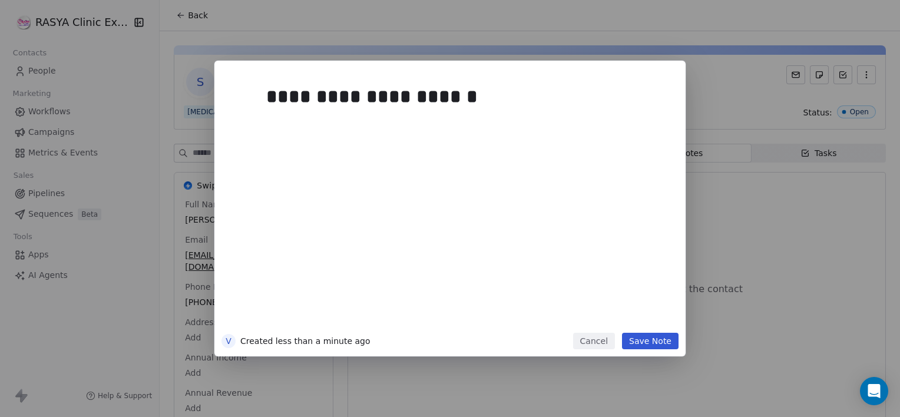
click at [640, 348] on button "Save Note" at bounding box center [650, 341] width 57 height 16
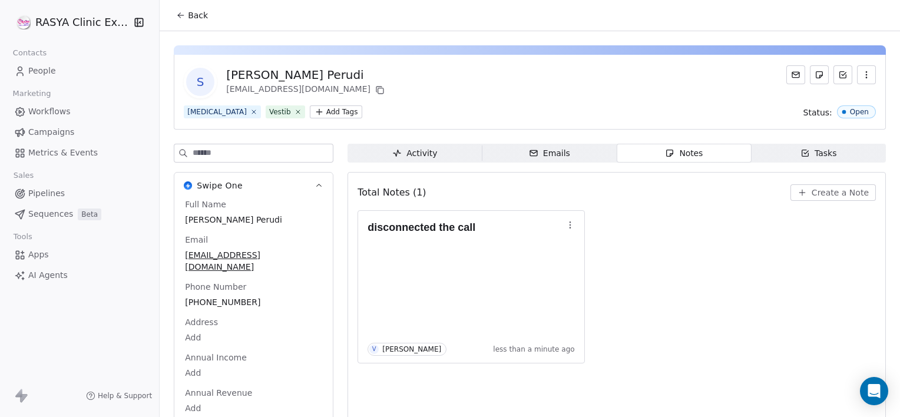
click at [193, 24] on button "Back" at bounding box center [192, 15] width 46 height 21
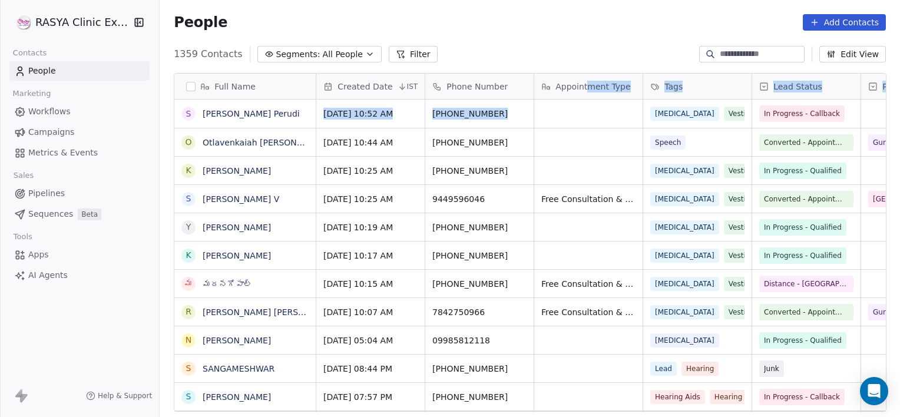
drag, startPoint x: 586, startPoint y: 99, endPoint x: 581, endPoint y: 114, distance: 16.0
click at [581, 114] on div "grid" at bounding box center [588, 114] width 108 height 28
click at [580, 146] on div "grid" at bounding box center [588, 142] width 108 height 28
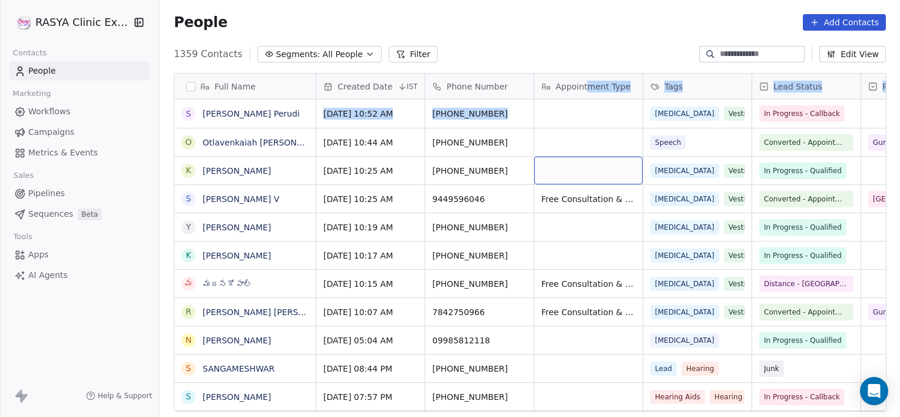
click at [566, 170] on div "grid" at bounding box center [588, 171] width 108 height 28
click at [566, 170] on textarea at bounding box center [587, 175] width 107 height 37
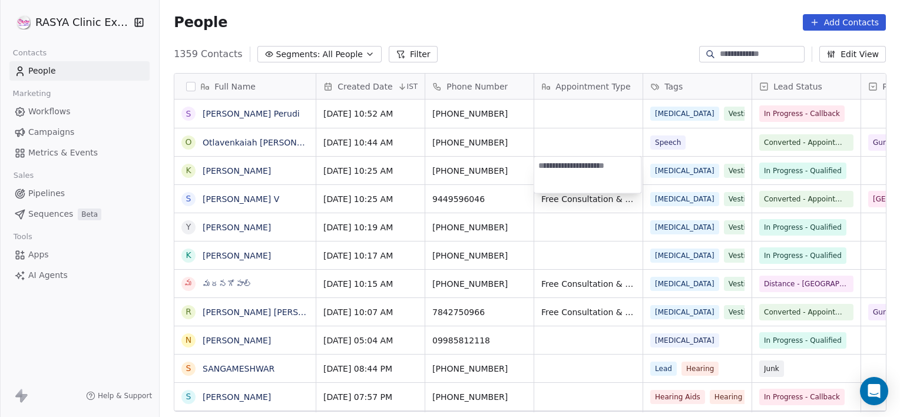
click at [566, 170] on textarea at bounding box center [587, 175] width 107 height 37
click at [603, 19] on html "[PERSON_NAME] Clinic External Contacts People Marketing Workflows Campaigns Met…" at bounding box center [450, 208] width 900 height 417
click at [323, 52] on span "All People" at bounding box center [343, 54] width 40 height 12
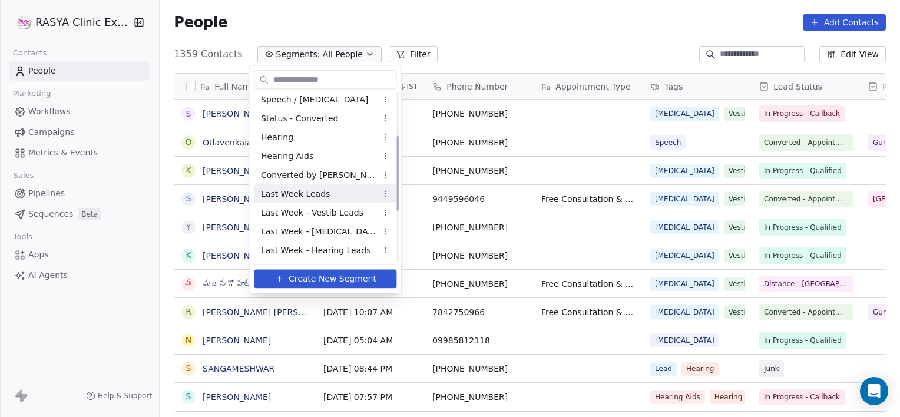
scroll to position [211, 0]
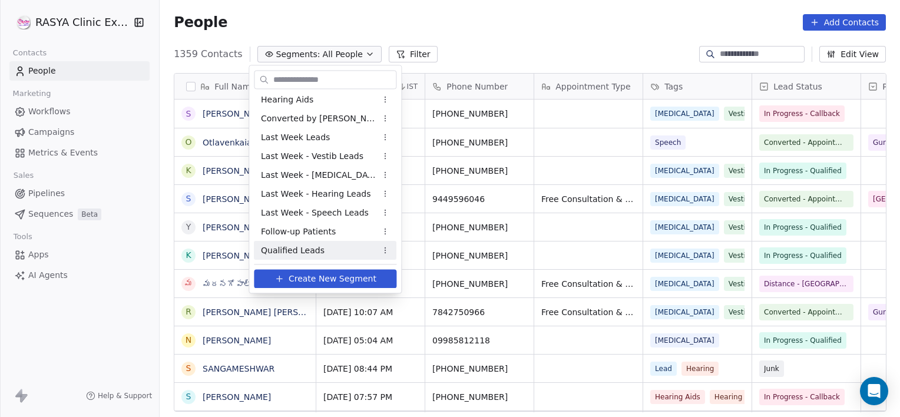
click at [320, 230] on span "Follow-up Patients" at bounding box center [298, 232] width 75 height 12
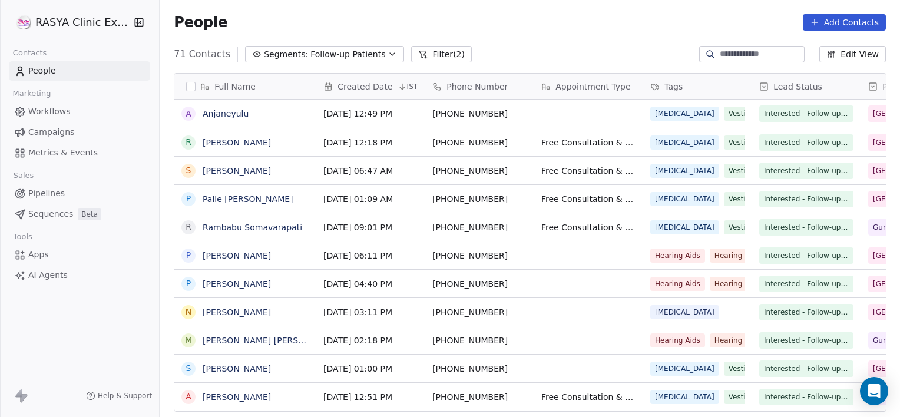
scroll to position [358, 732]
click at [434, 59] on button "Filter (2)" at bounding box center [441, 54] width 61 height 16
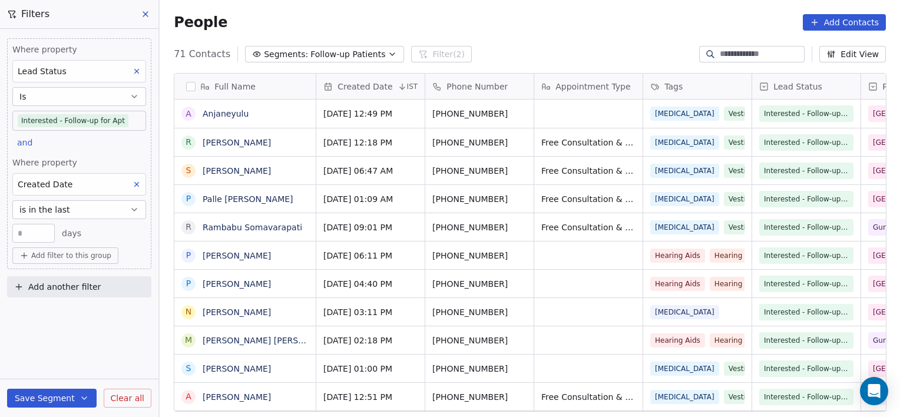
click at [373, 11] on div "People Add Contacts" at bounding box center [530, 22] width 740 height 45
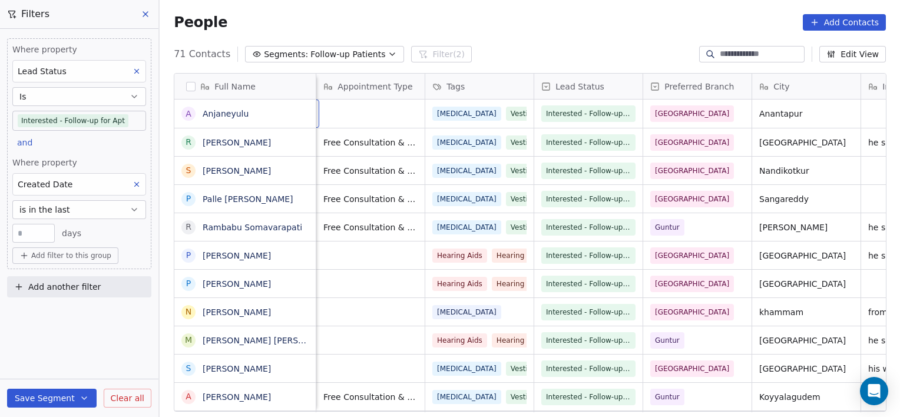
scroll to position [0, 108]
